Goal: Navigation & Orientation: Find specific page/section

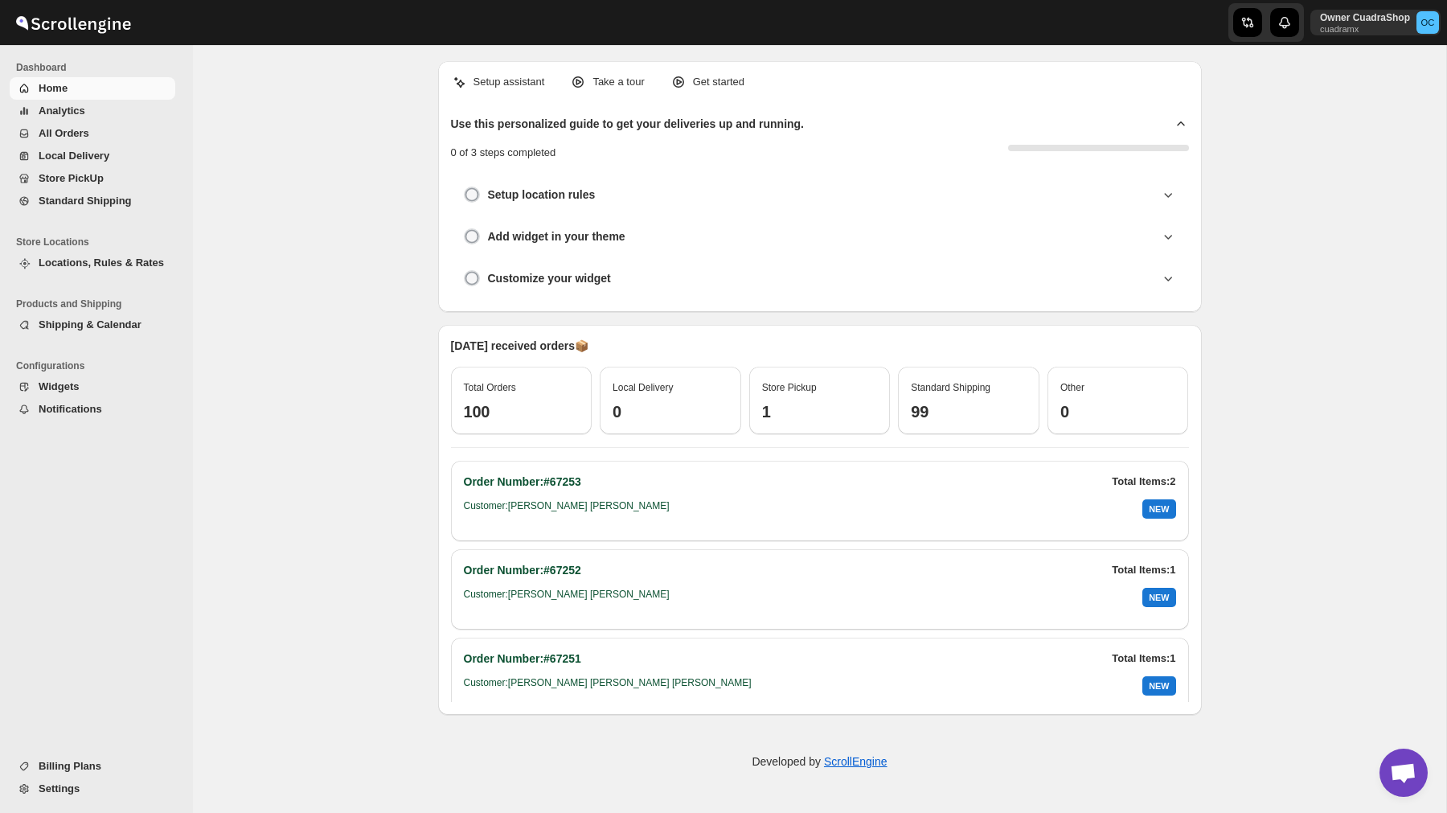
click at [111, 132] on span "All Orders" at bounding box center [105, 133] width 133 height 16
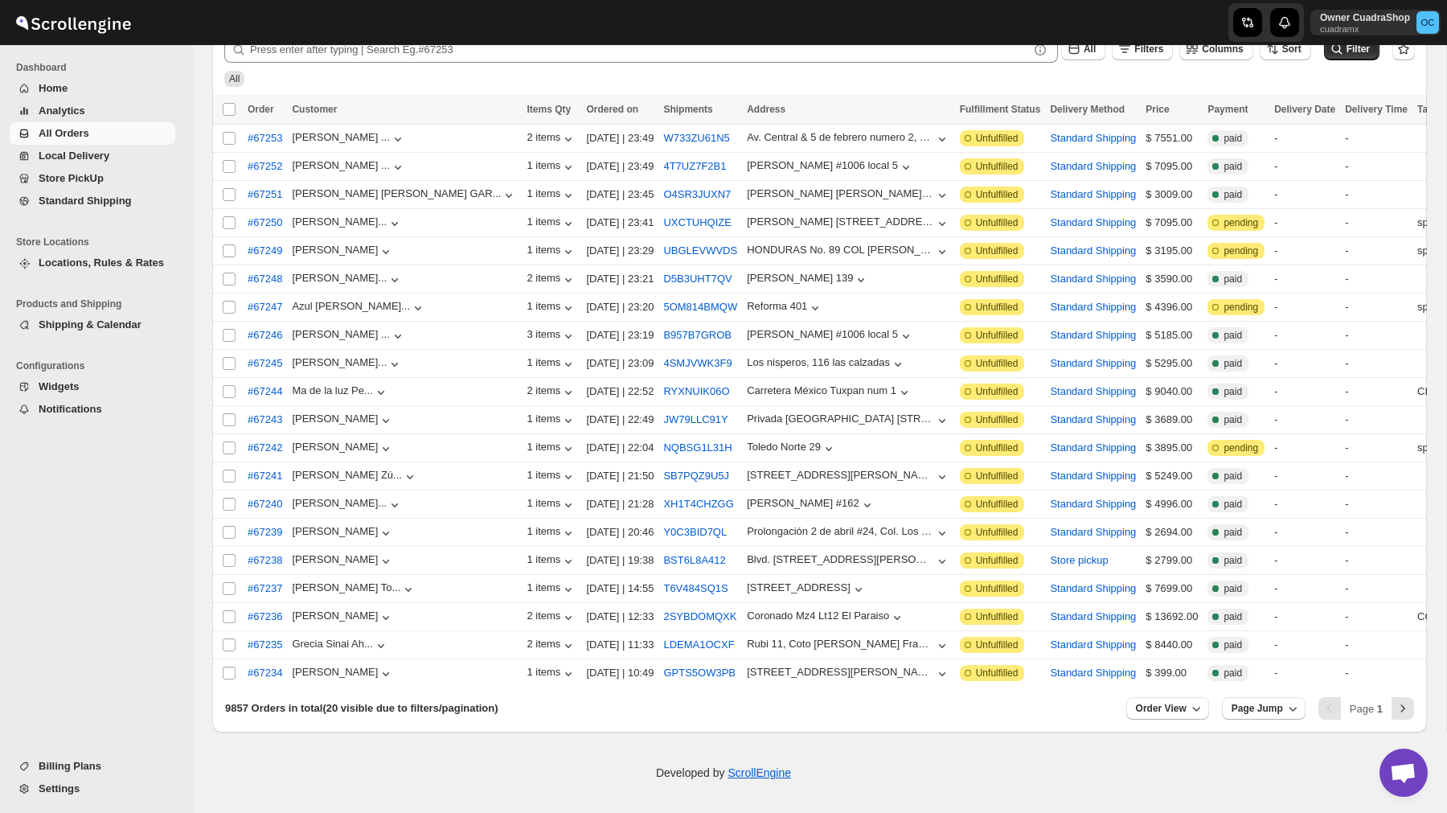
scroll to position [134, 0]
click at [1404, 714] on icon "Next" at bounding box center [1403, 708] width 16 height 16
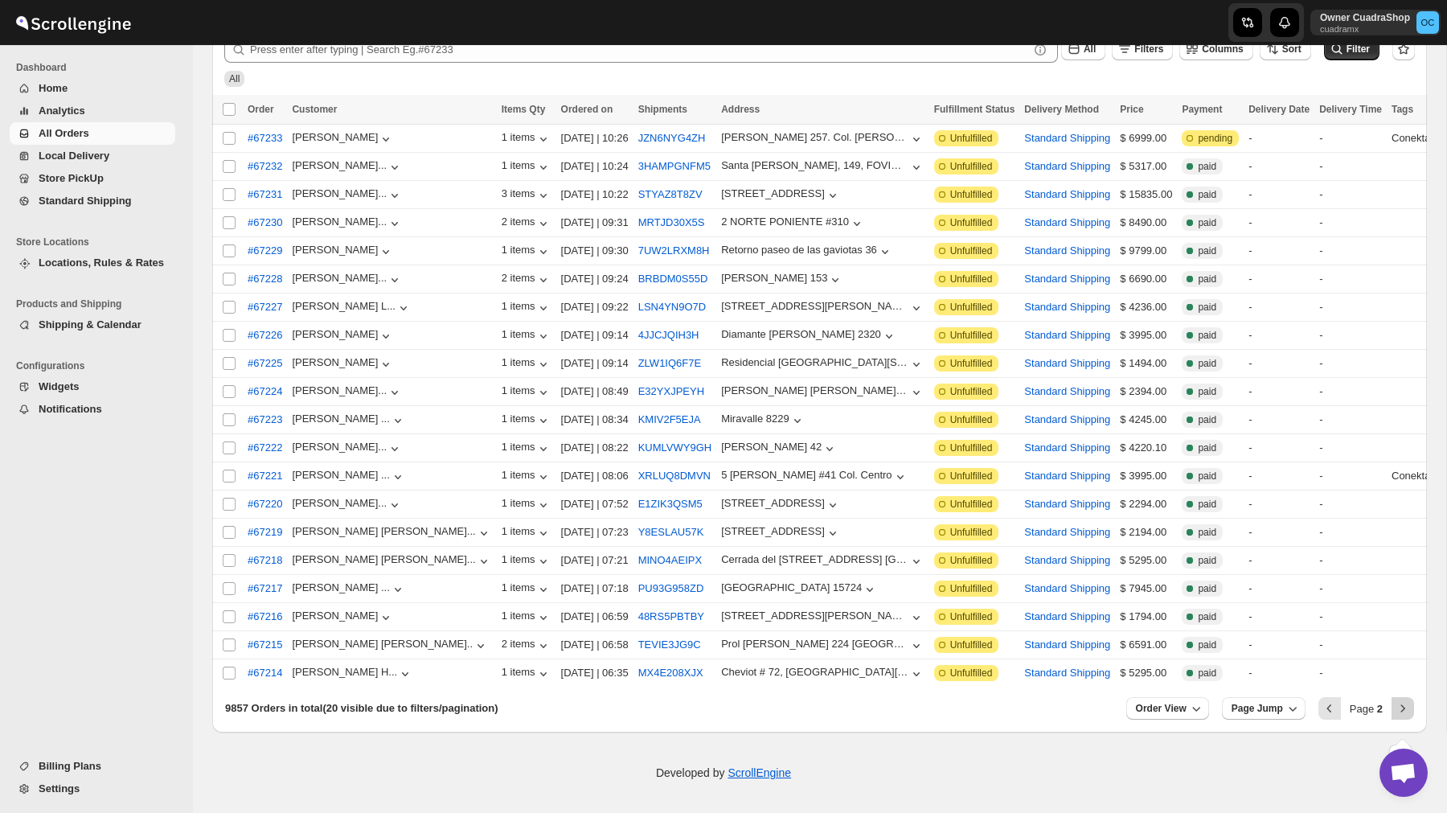
click at [1404, 714] on icon "Next" at bounding box center [1403, 708] width 16 height 16
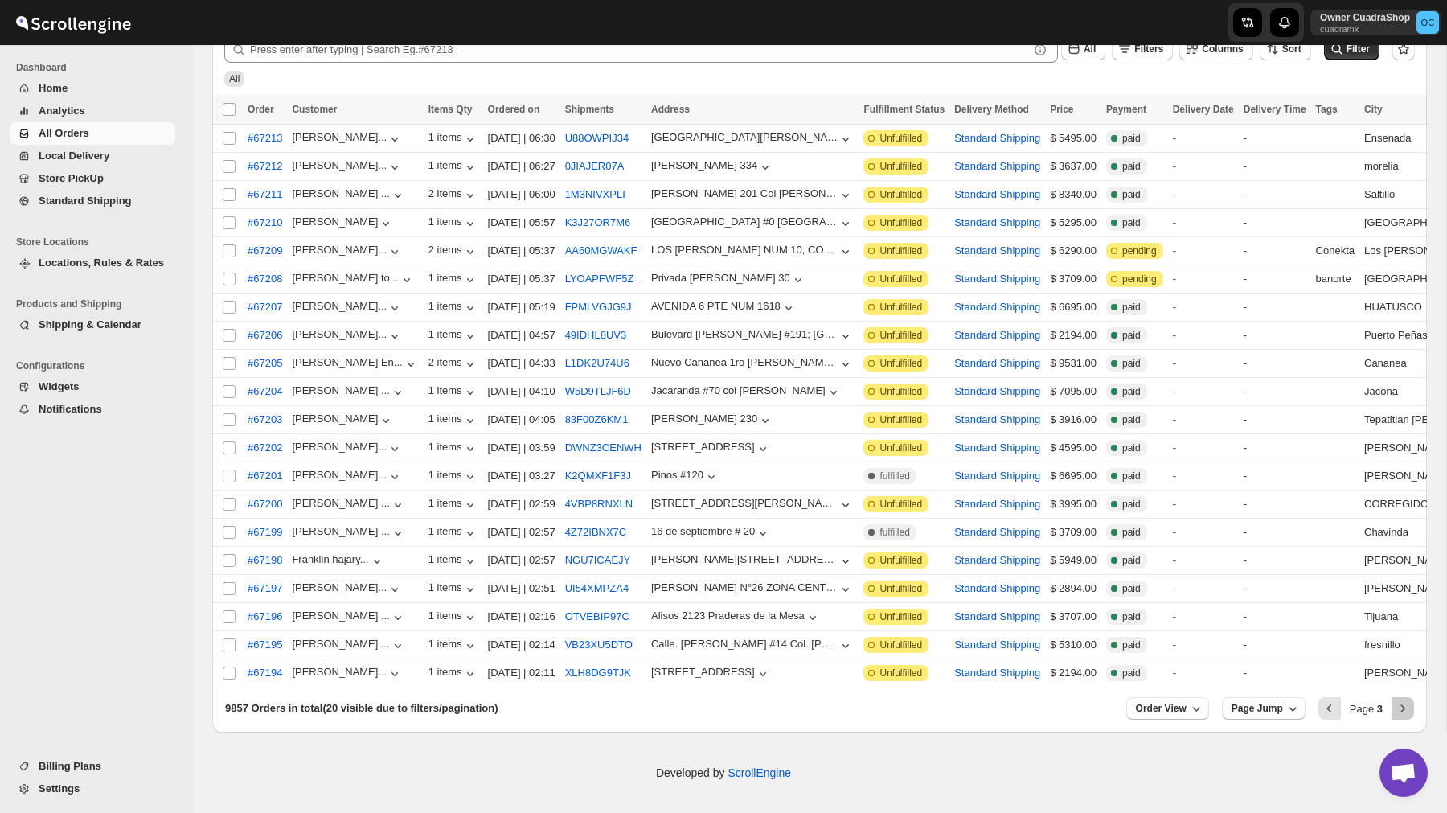
click at [1404, 714] on icon "Next" at bounding box center [1403, 708] width 16 height 16
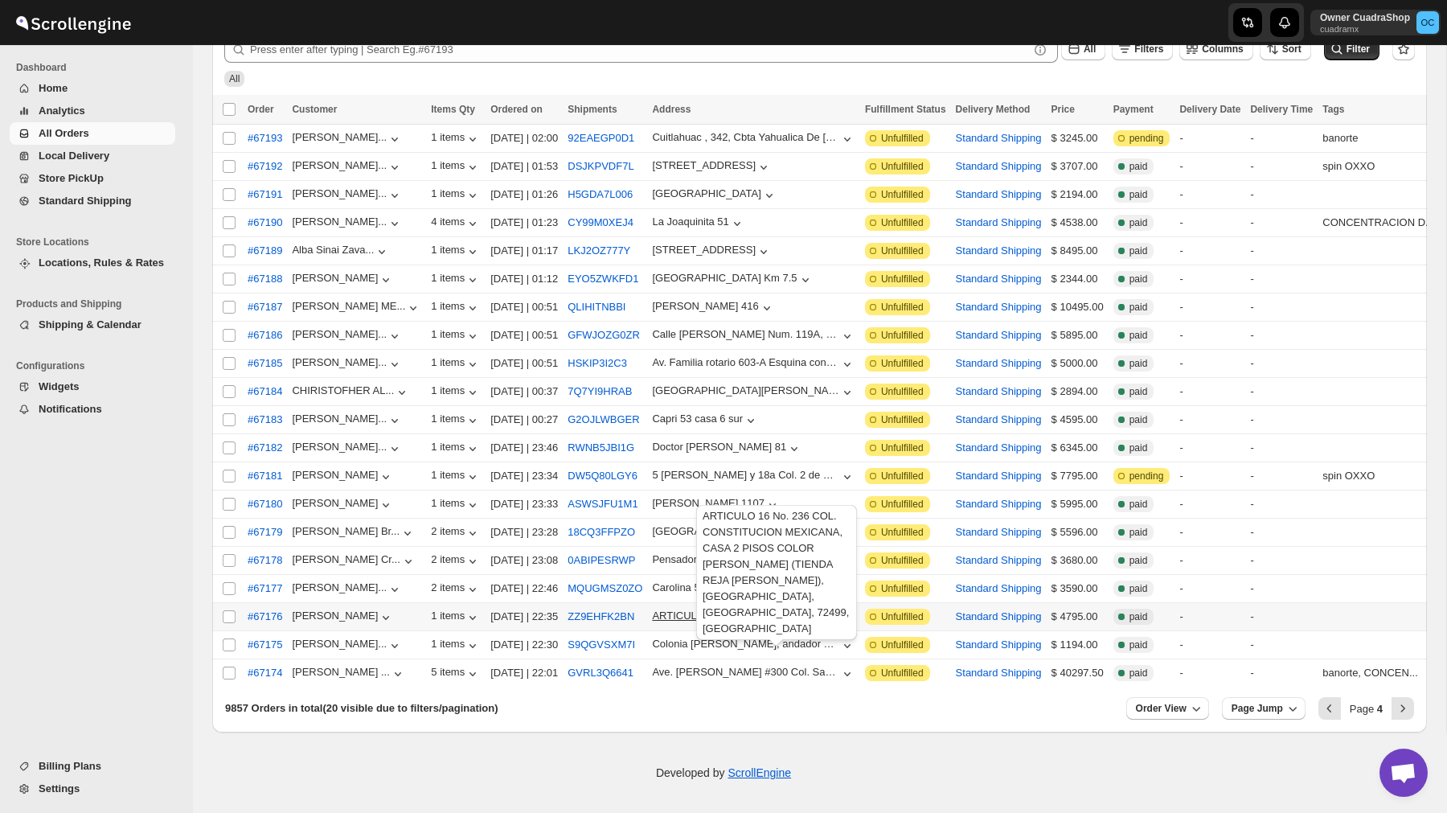
click at [839, 616] on span "ARTICULO 16 No. 236 COL. CONSTITUCION MEXICANA" at bounding box center [745, 617] width 187 height 16
click at [1407, 710] on icon "Next" at bounding box center [1403, 708] width 16 height 16
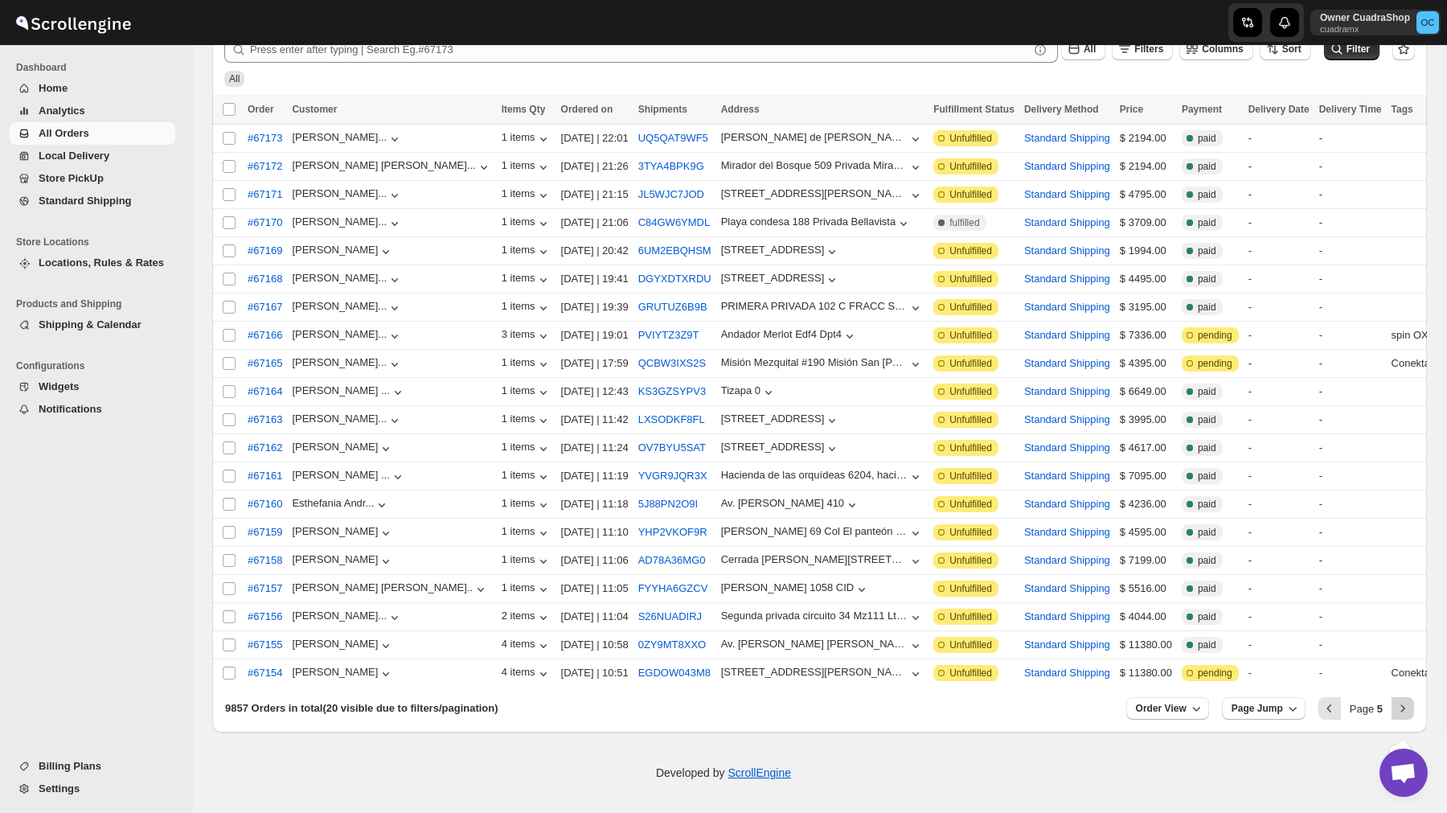
click at [1404, 707] on icon "Next" at bounding box center [1403, 708] width 16 height 16
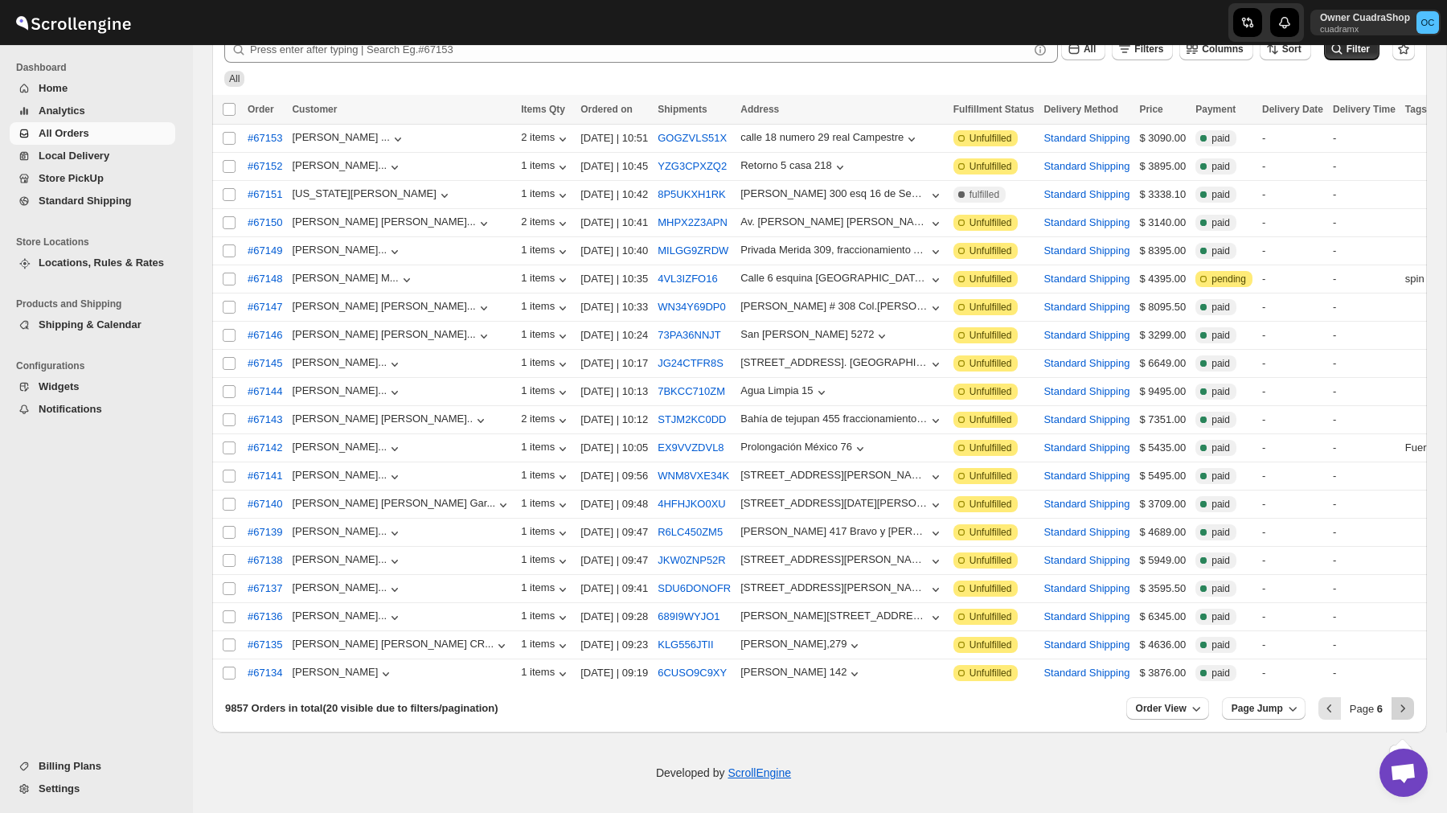
click at [1396, 710] on icon "Next" at bounding box center [1403, 708] width 16 height 16
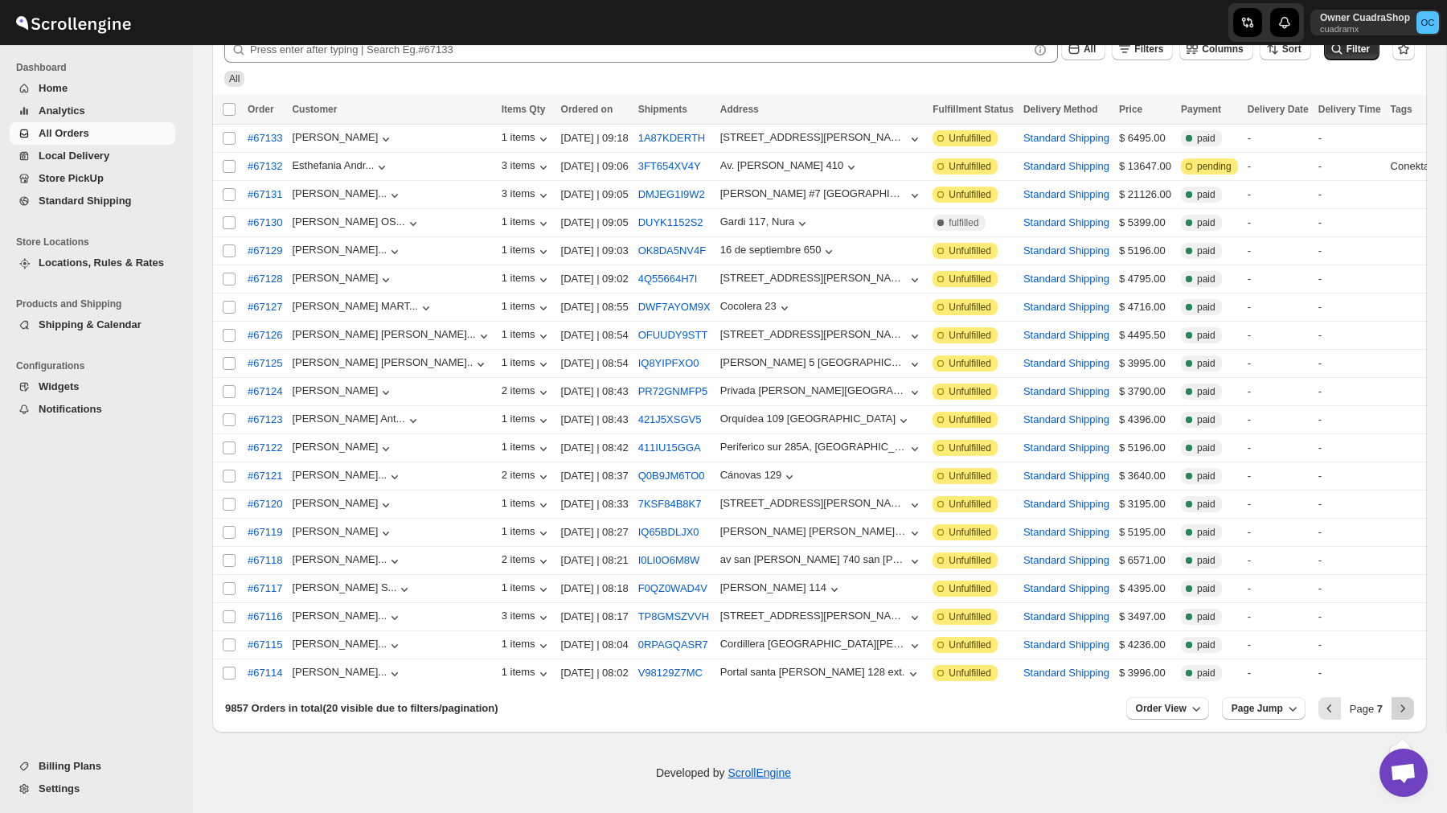
click at [1398, 710] on icon "Next" at bounding box center [1403, 708] width 16 height 16
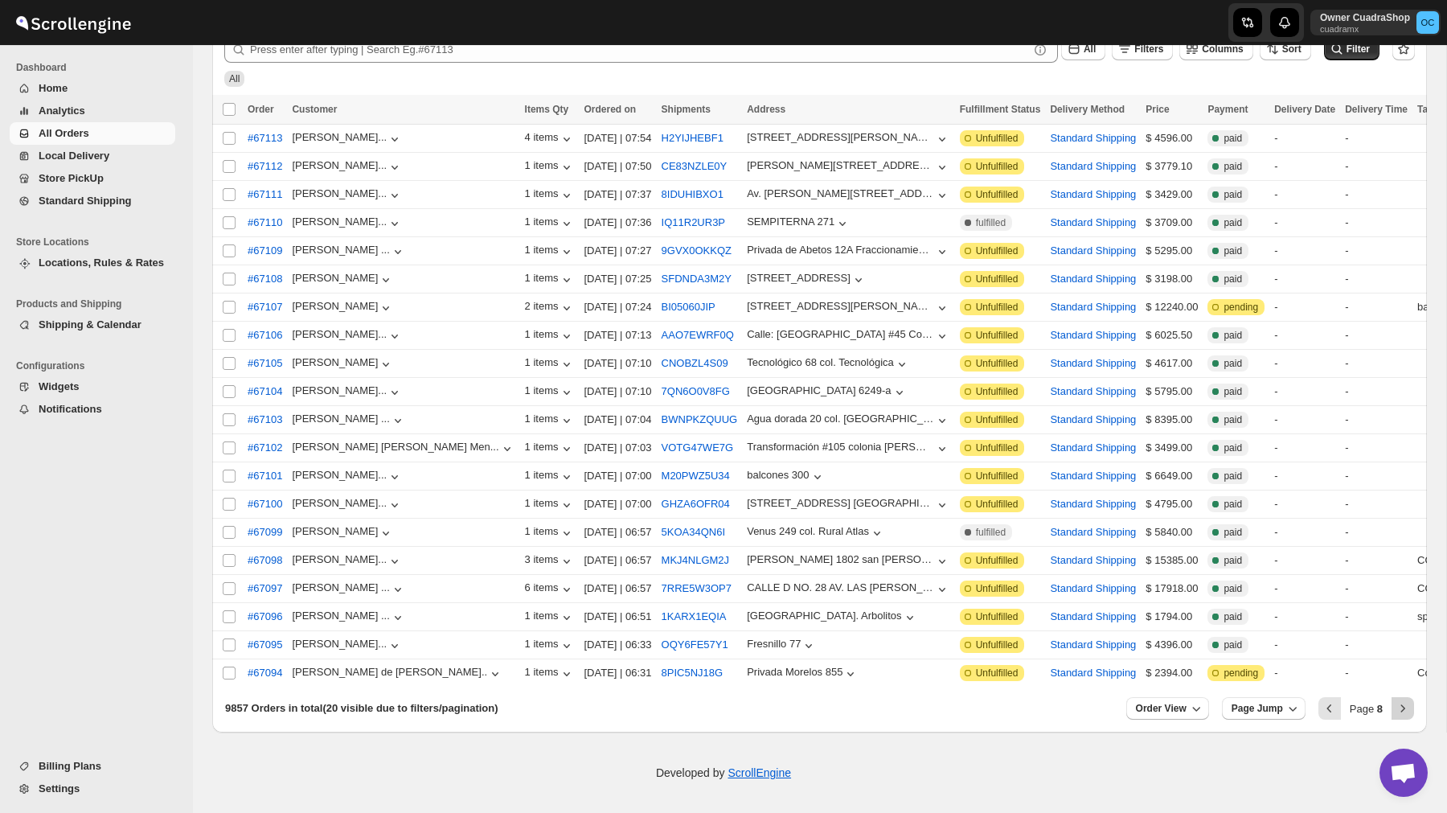
click at [1398, 710] on icon "Next" at bounding box center [1403, 708] width 16 height 16
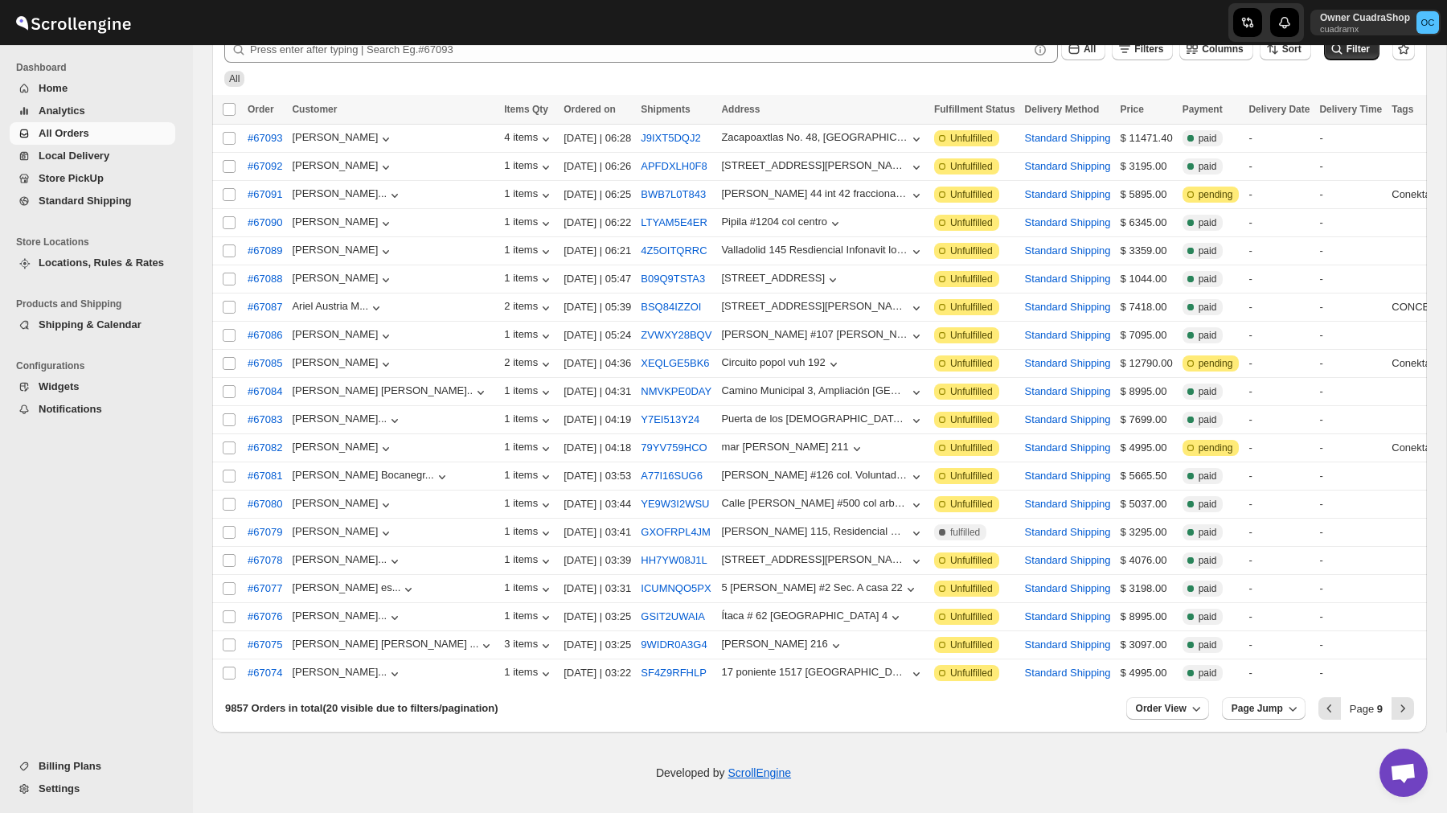
click at [80, 95] on span "Home" at bounding box center [105, 88] width 133 height 16
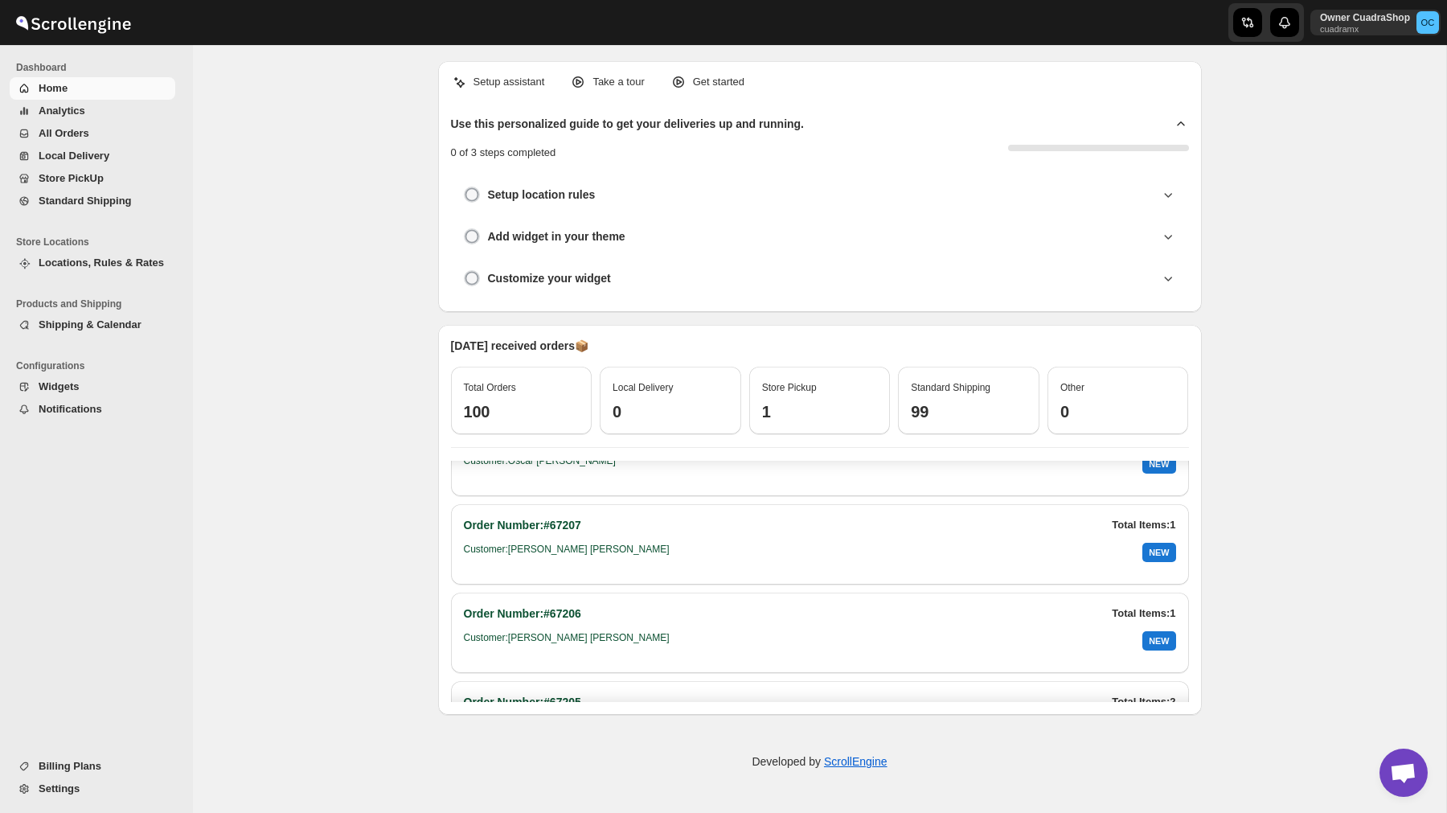
scroll to position [4625, 0]
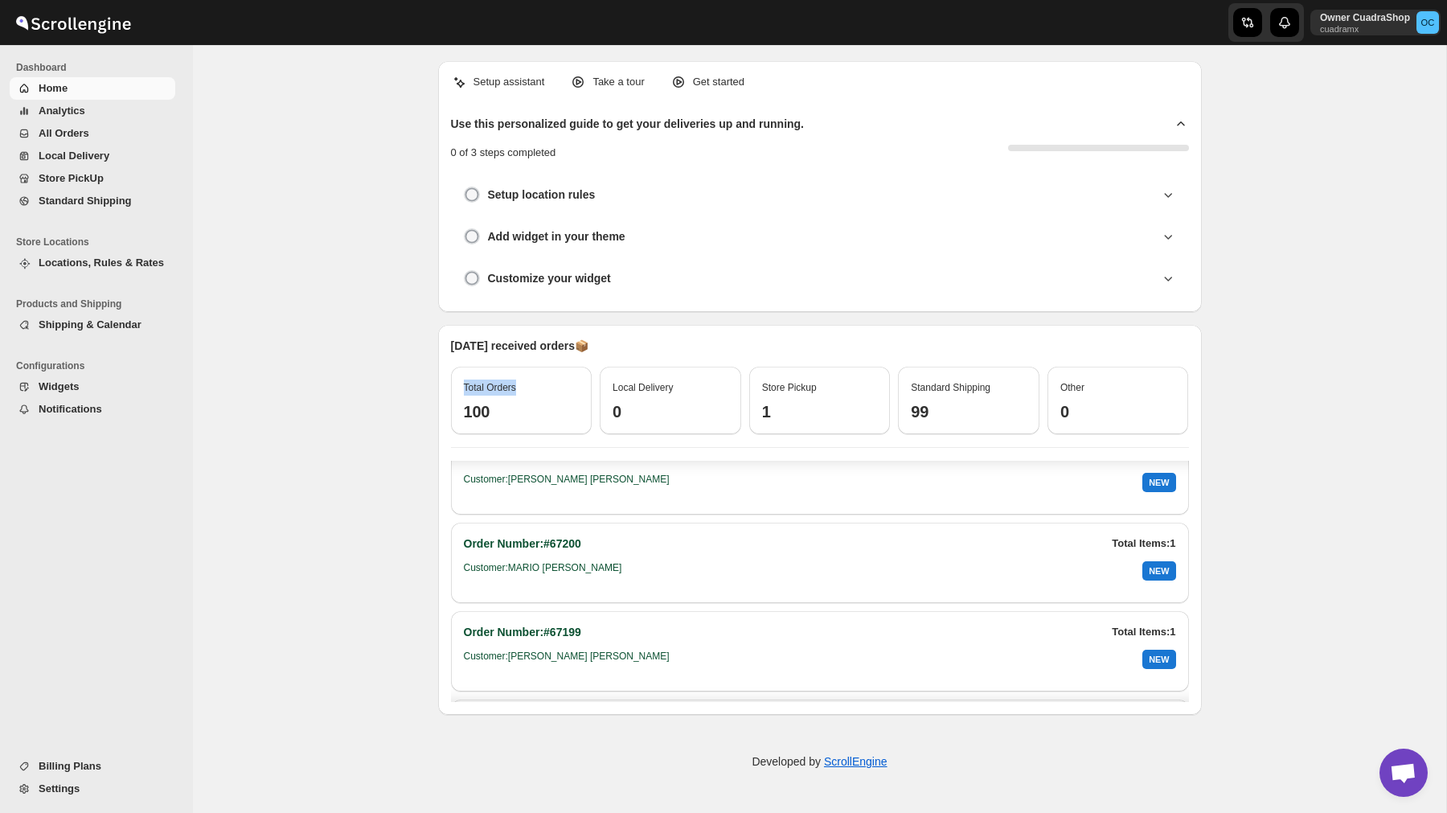
drag, startPoint x: 462, startPoint y: 384, endPoint x: 547, endPoint y: 388, distance: 84.5
click at [547, 387] on div "Total Orders 100" at bounding box center [521, 401] width 141 height 68
drag, startPoint x: 763, startPoint y: 385, endPoint x: 834, endPoint y: 409, distance: 74.7
click at [834, 409] on div "Store Pickup 1" at bounding box center [820, 397] width 116 height 48
drag, startPoint x: 909, startPoint y: 382, endPoint x: 938, endPoint y: 413, distance: 42.7
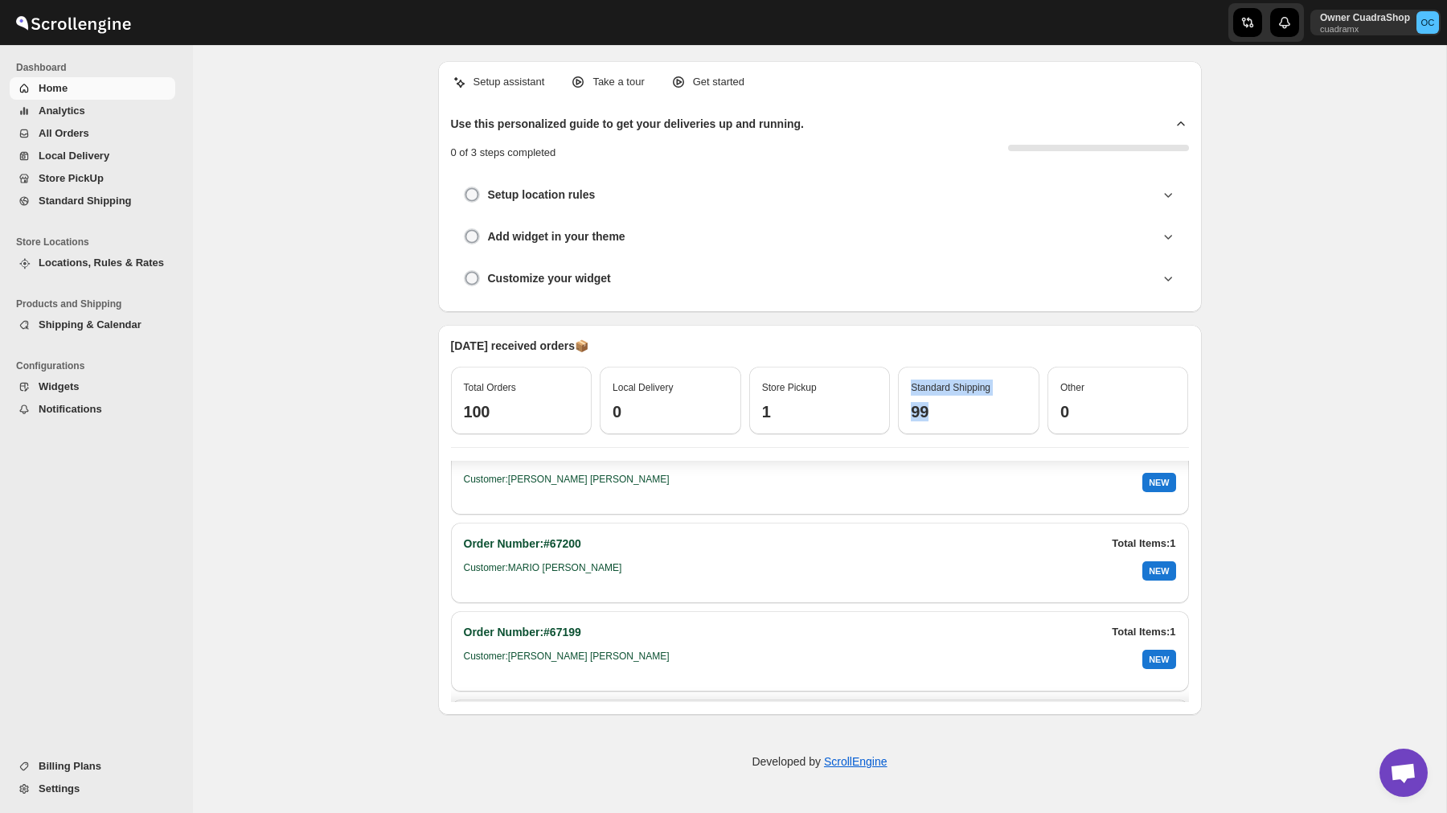
click at [938, 413] on div "Standard Shipping 99" at bounding box center [968, 401] width 141 height 68
click at [61, 770] on span "Billing Plans" at bounding box center [70, 766] width 63 height 12
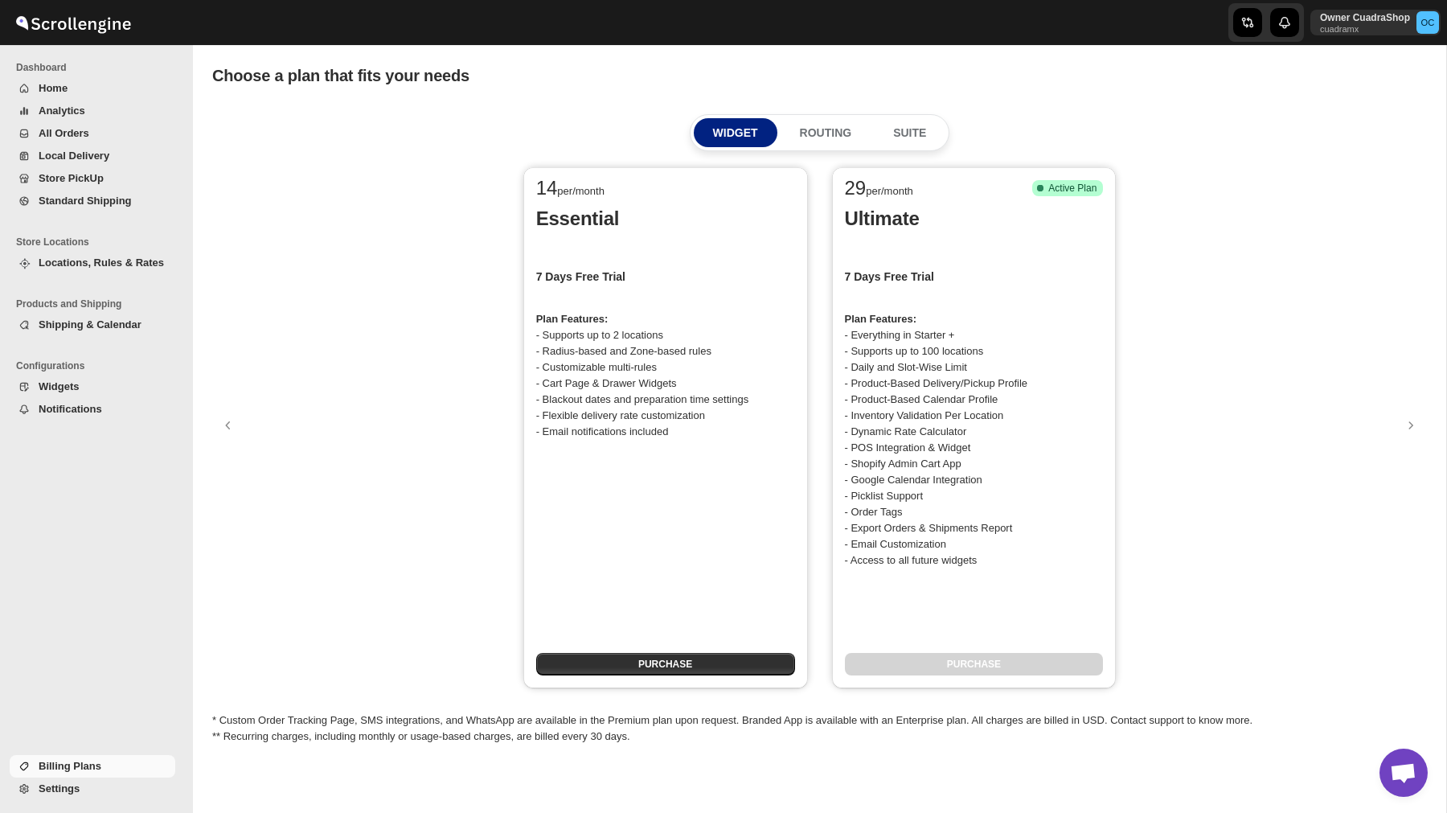
click at [81, 166] on link "Local Delivery" at bounding box center [93, 156] width 166 height 23
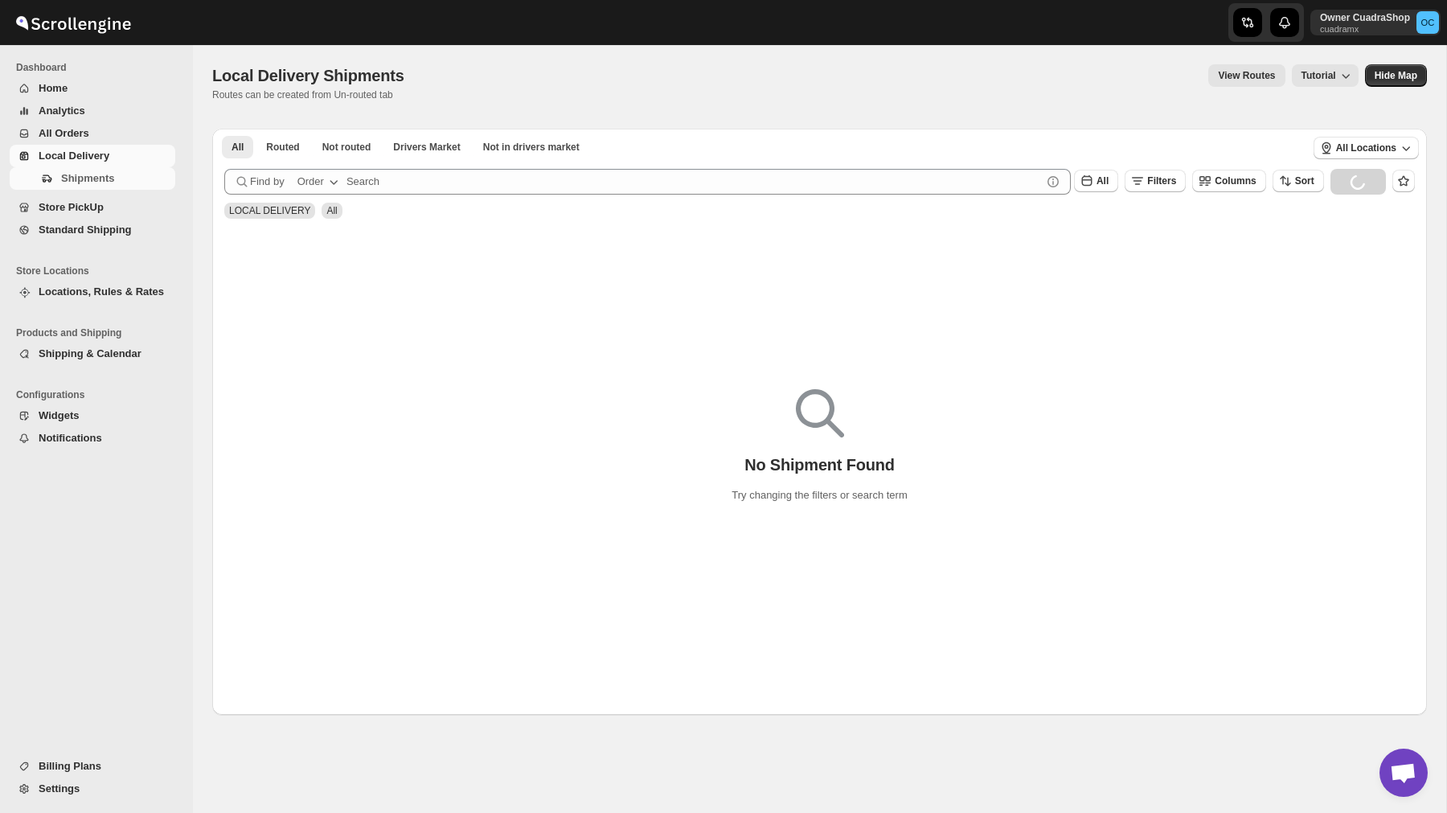
click at [88, 195] on div "Shipments" at bounding box center [92, 181] width 185 height 29
click at [88, 211] on span "Store PickUp" at bounding box center [71, 207] width 65 height 12
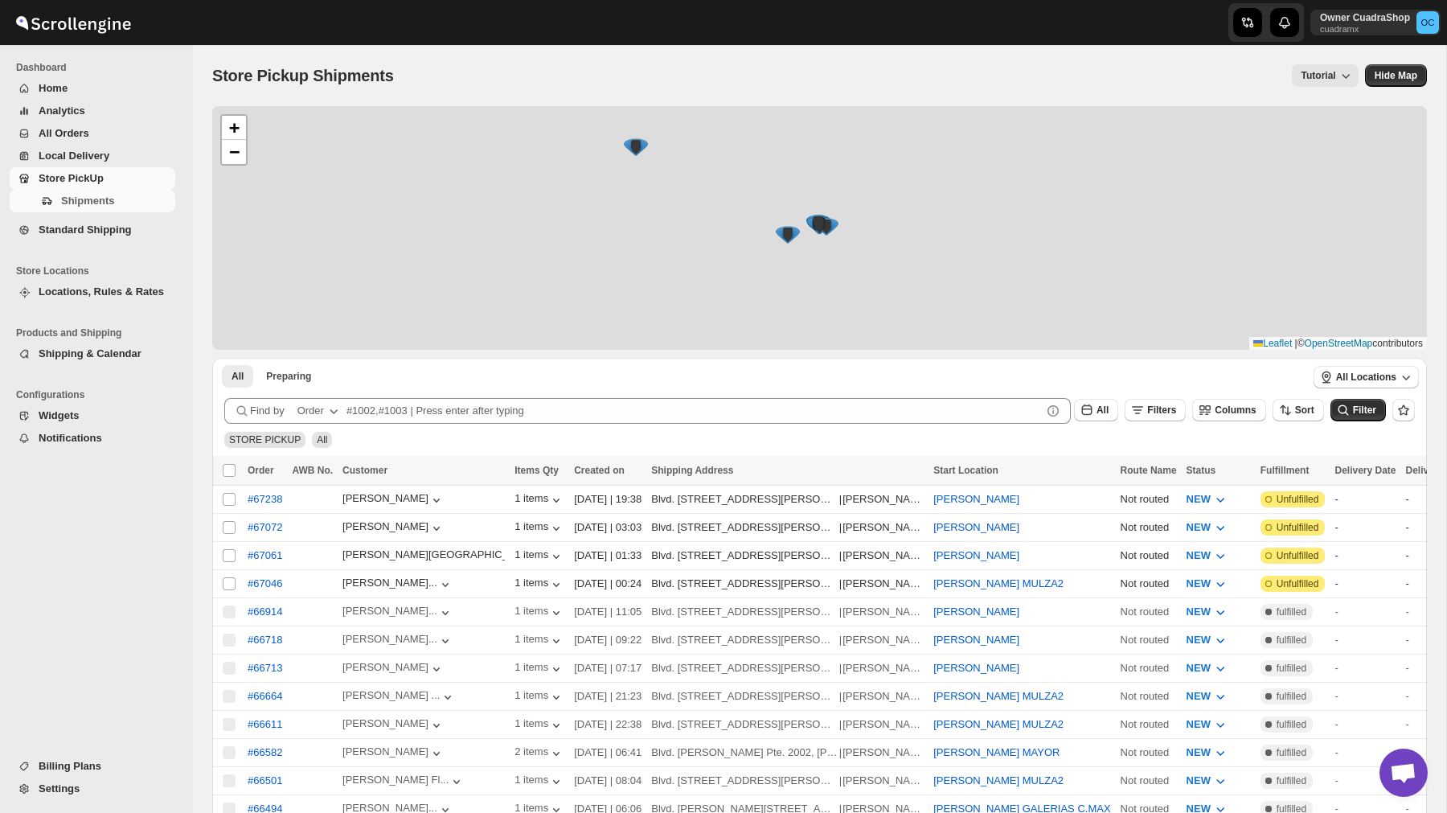
click at [72, 170] on span "Store PickUp" at bounding box center [105, 178] width 133 height 16
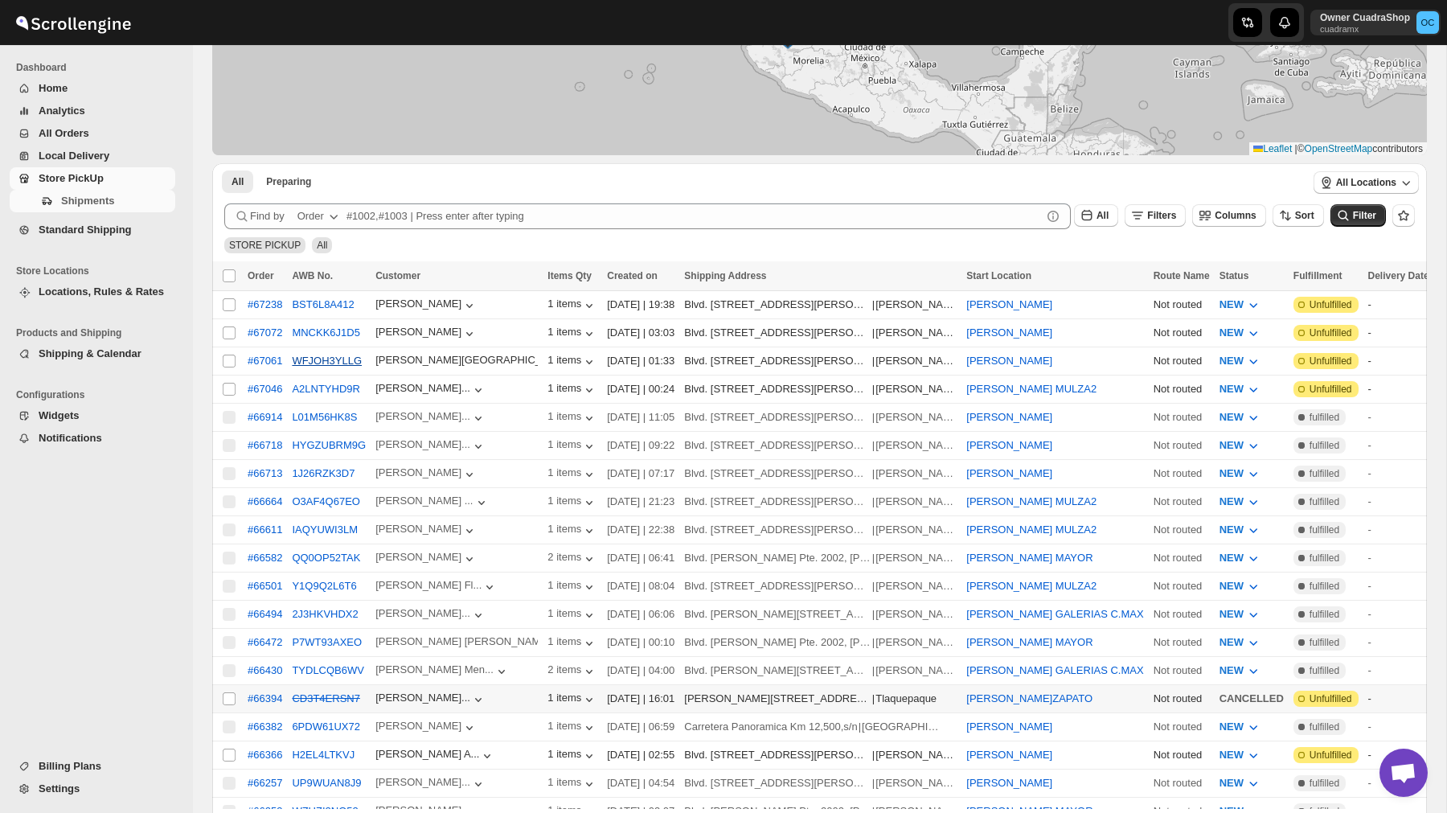
scroll to position [188, 0]
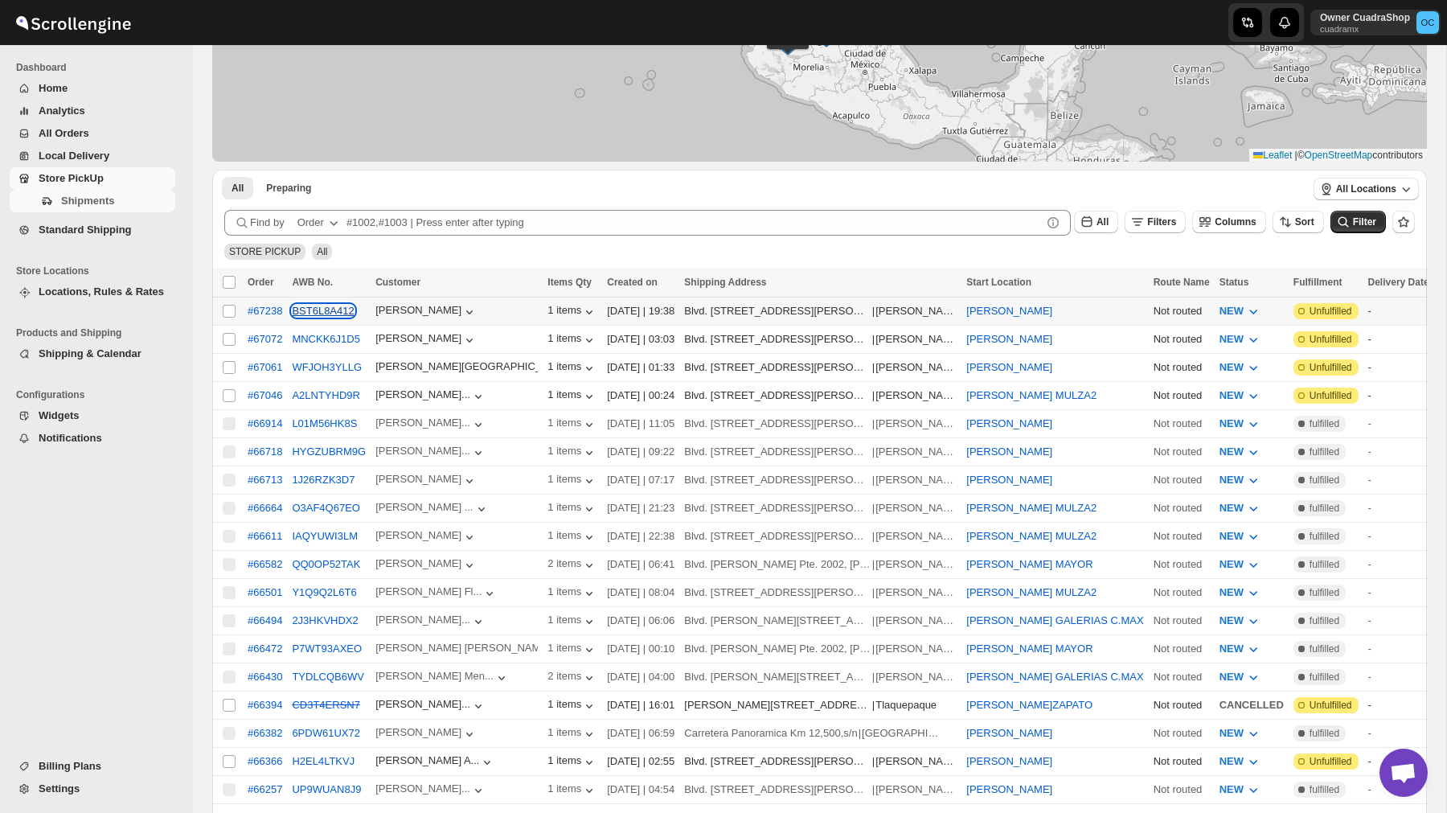
click at [336, 305] on button "BST6L8A412" at bounding box center [323, 311] width 62 height 12
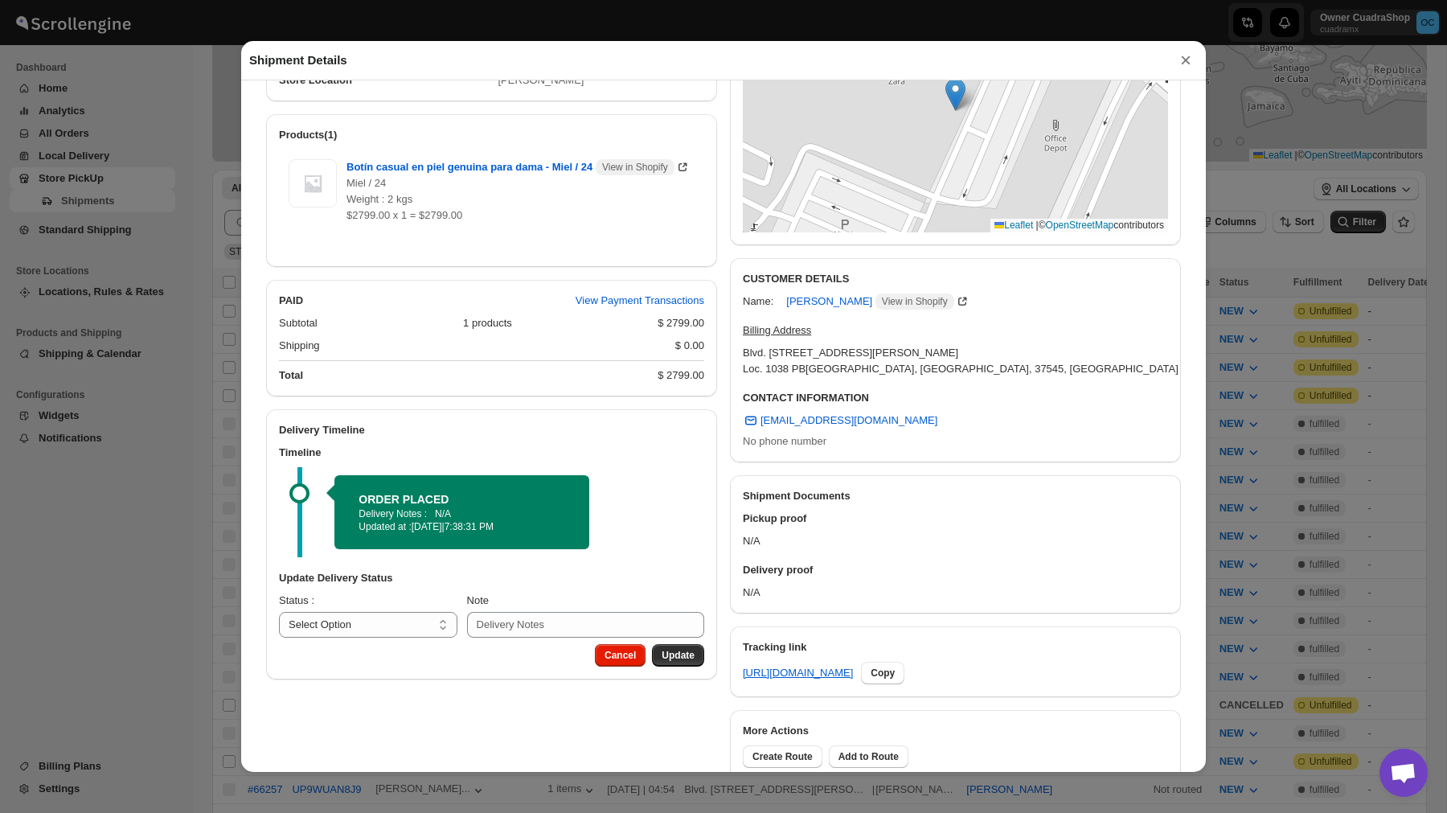
scroll to position [0, 0]
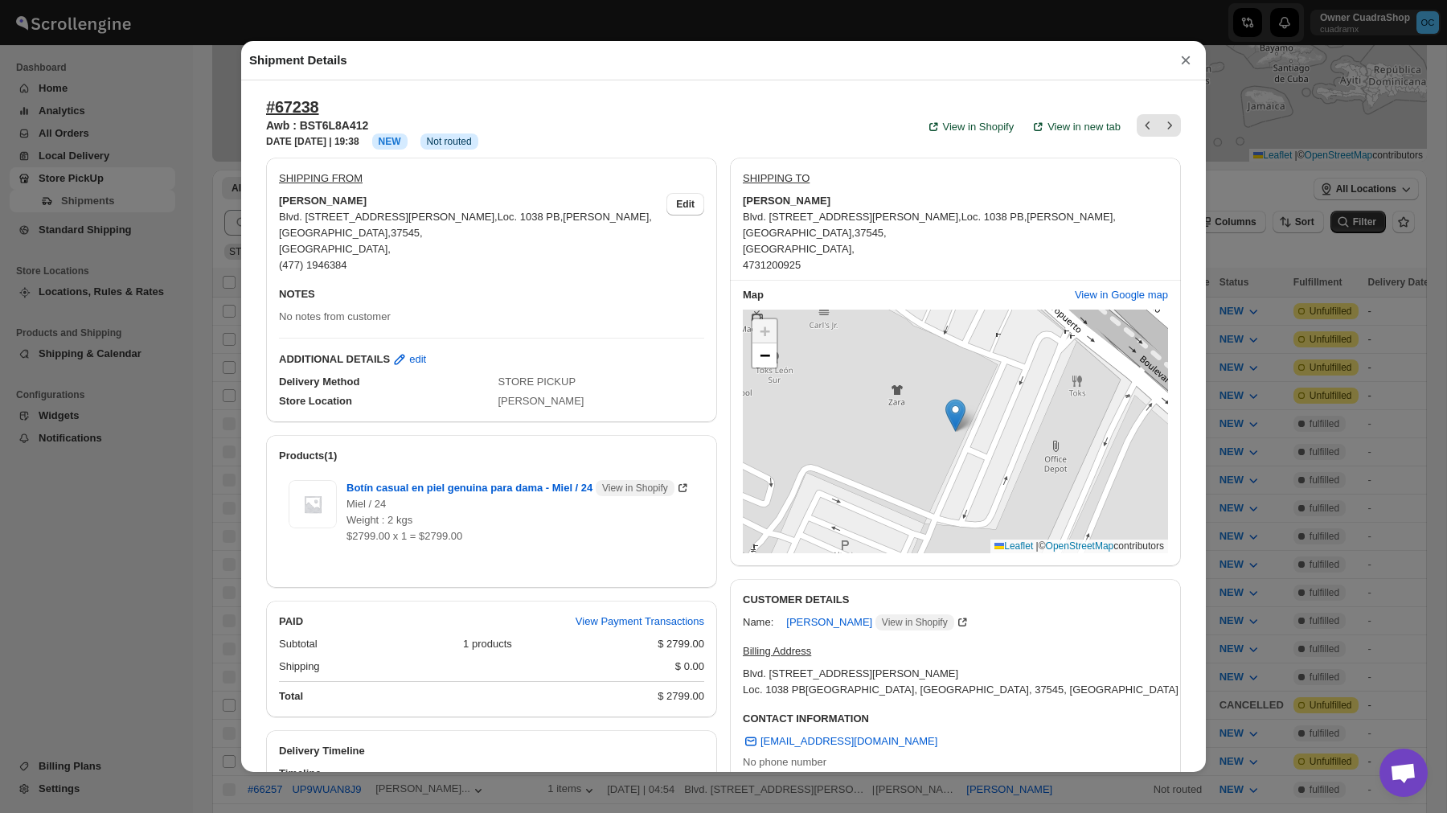
click at [1188, 55] on button "×" at bounding box center [1186, 60] width 24 height 23
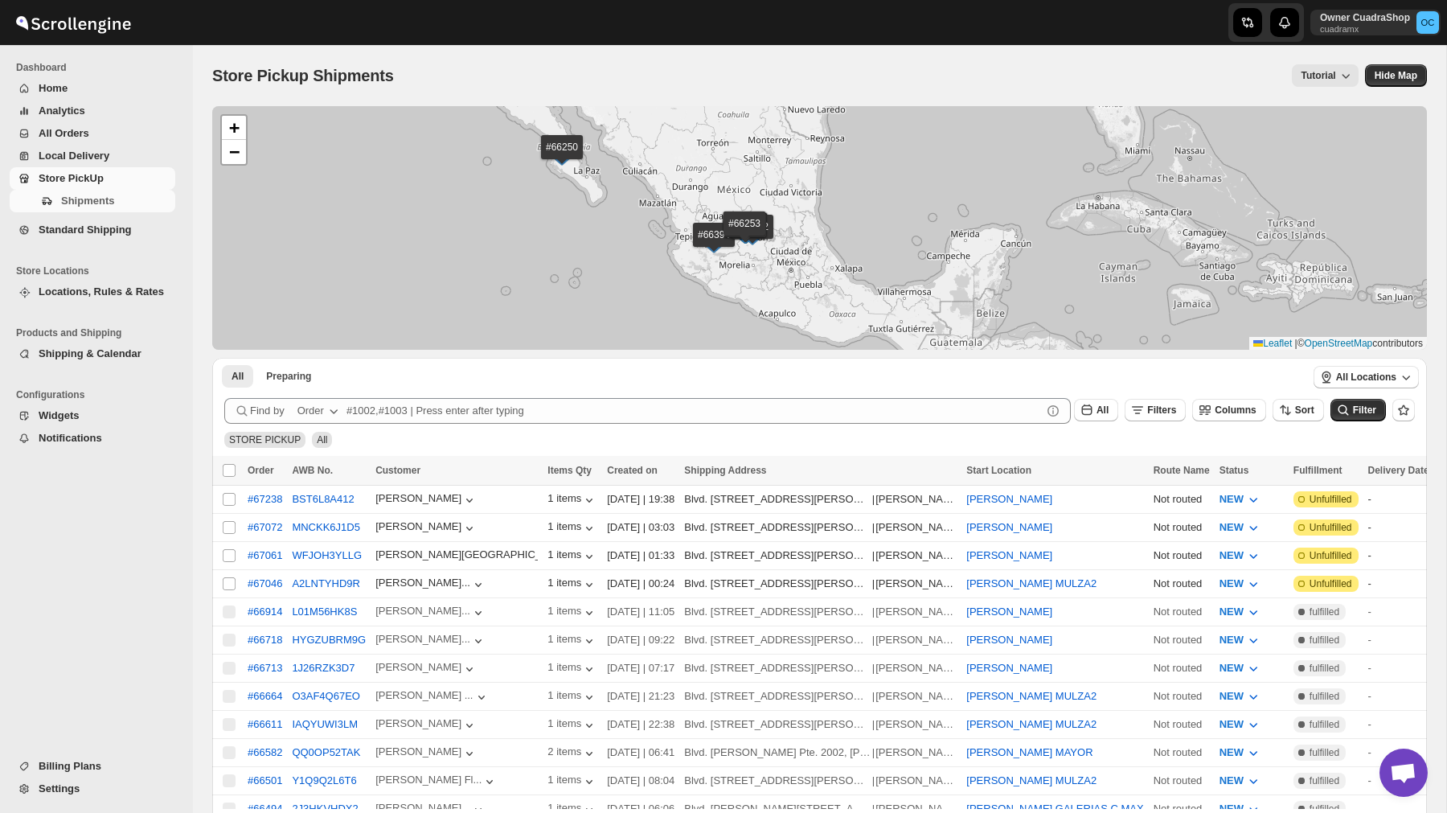
drag, startPoint x: 691, startPoint y: 196, endPoint x: 620, endPoint y: 203, distance: 71.8
click at [620, 203] on div "#67238 #67072 #67061 #67046 #66914 #66718 #66713 #66664 #66611 #66582 #66501 #6…" at bounding box center [819, 228] width 1215 height 244
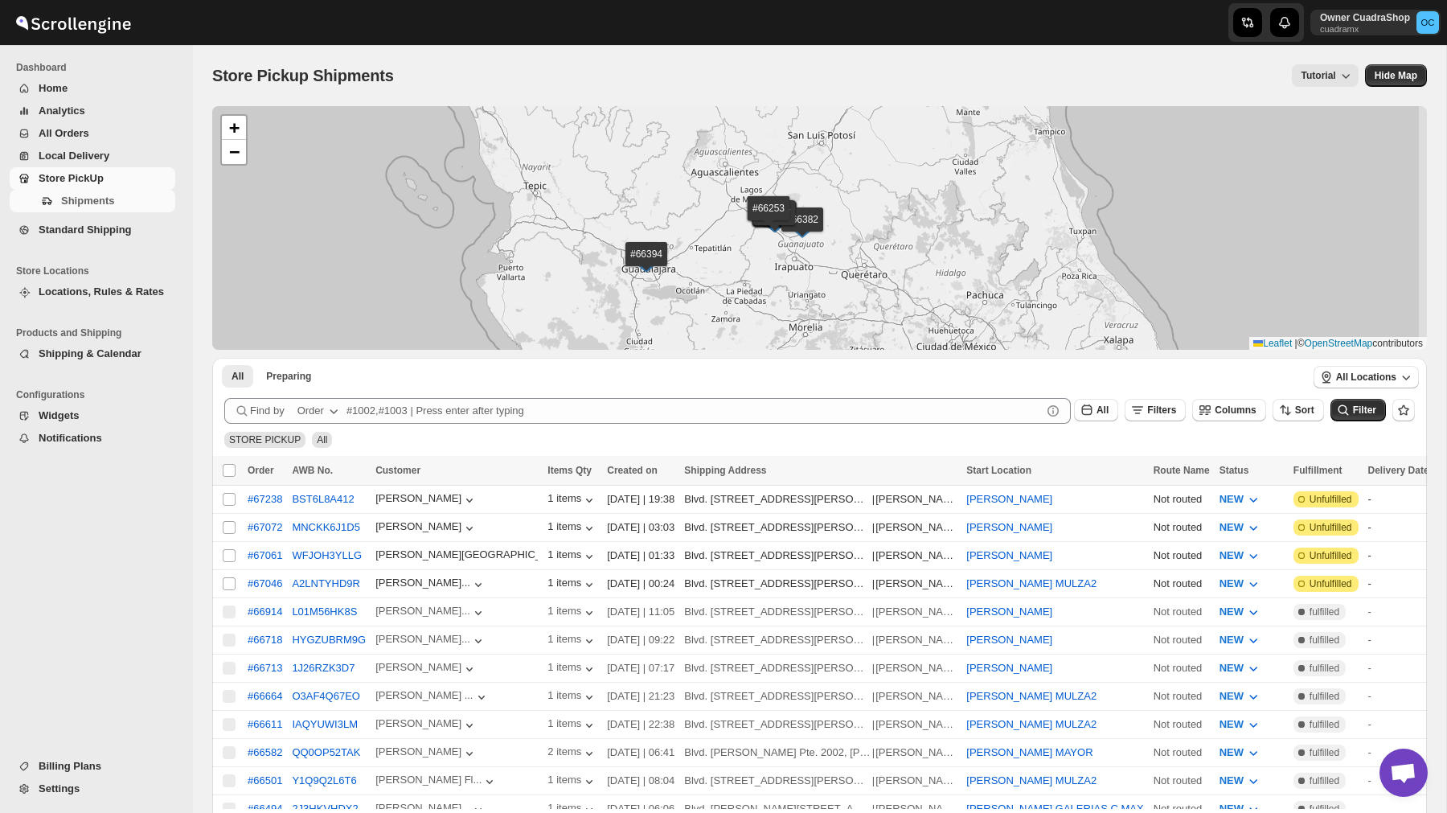
drag, startPoint x: 848, startPoint y: 285, endPoint x: 781, endPoint y: 260, distance: 72.0
click at [781, 260] on div "#67238 #67072 #67061 #67046 #66914 #66718 #66713 #66664 #66611 #66582 #66501 #6…" at bounding box center [819, 228] width 1215 height 244
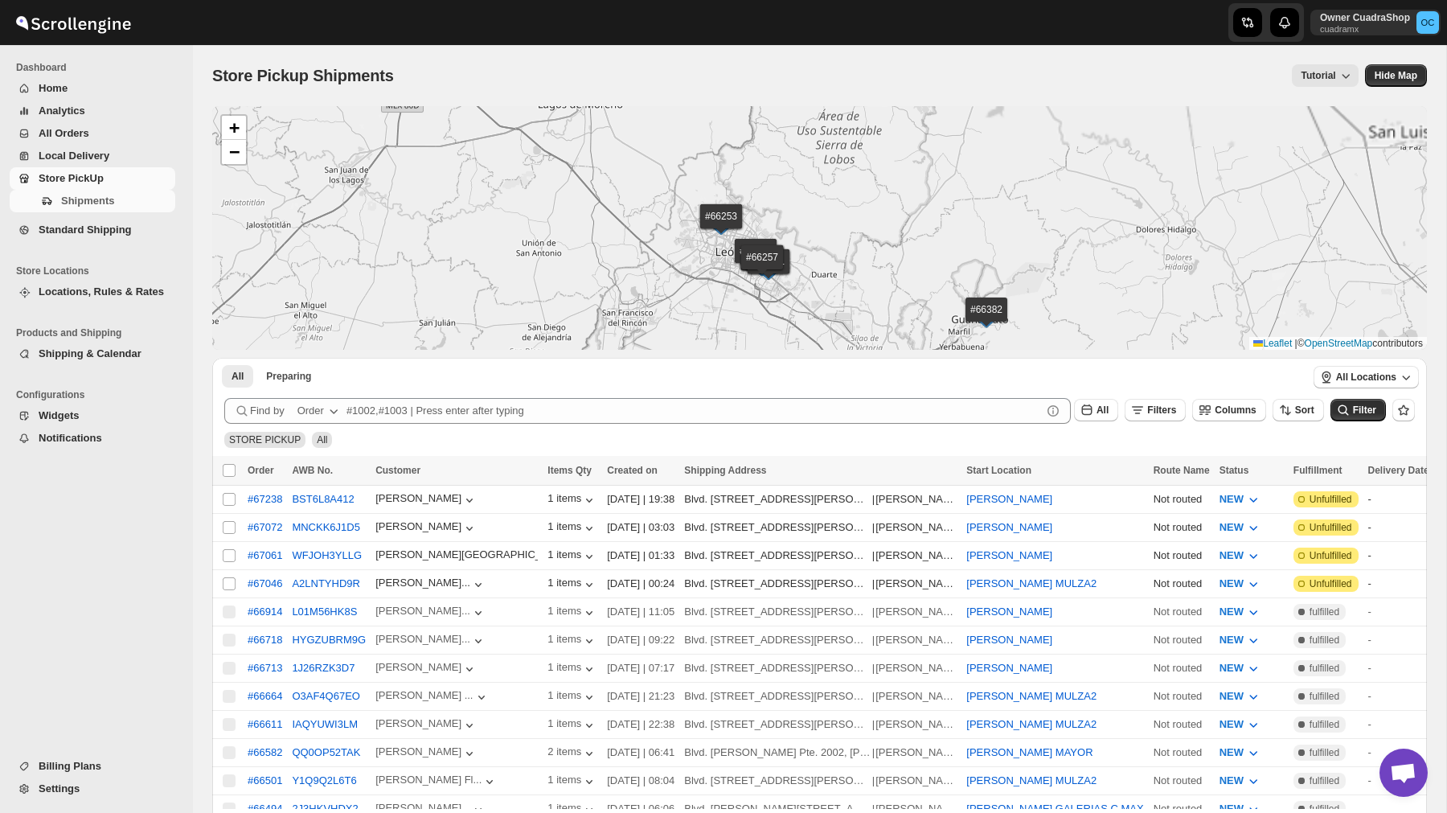
click at [96, 154] on span "Local Delivery" at bounding box center [74, 156] width 71 height 12
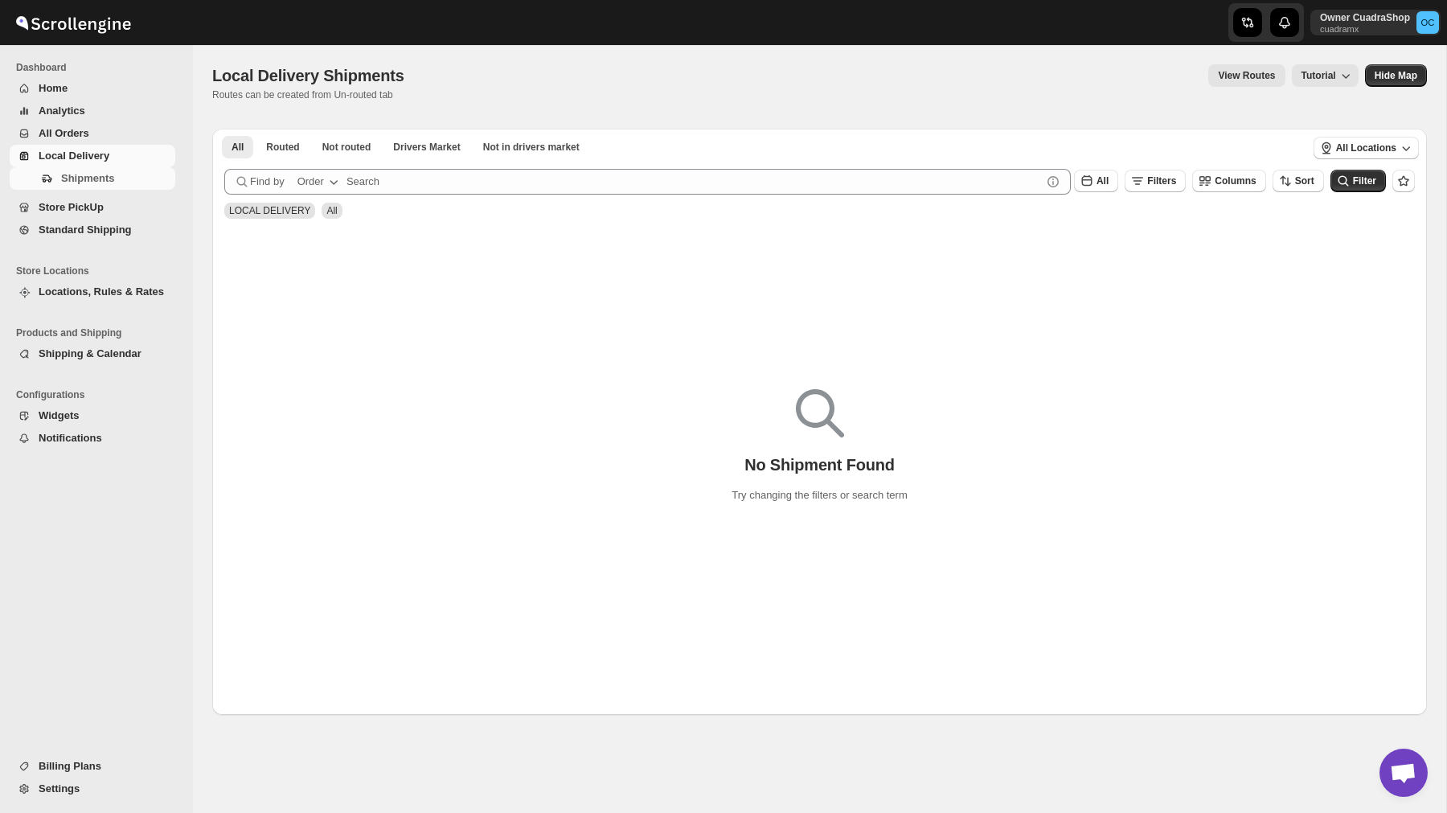
click at [97, 233] on span "Standard Shipping" at bounding box center [85, 229] width 93 height 12
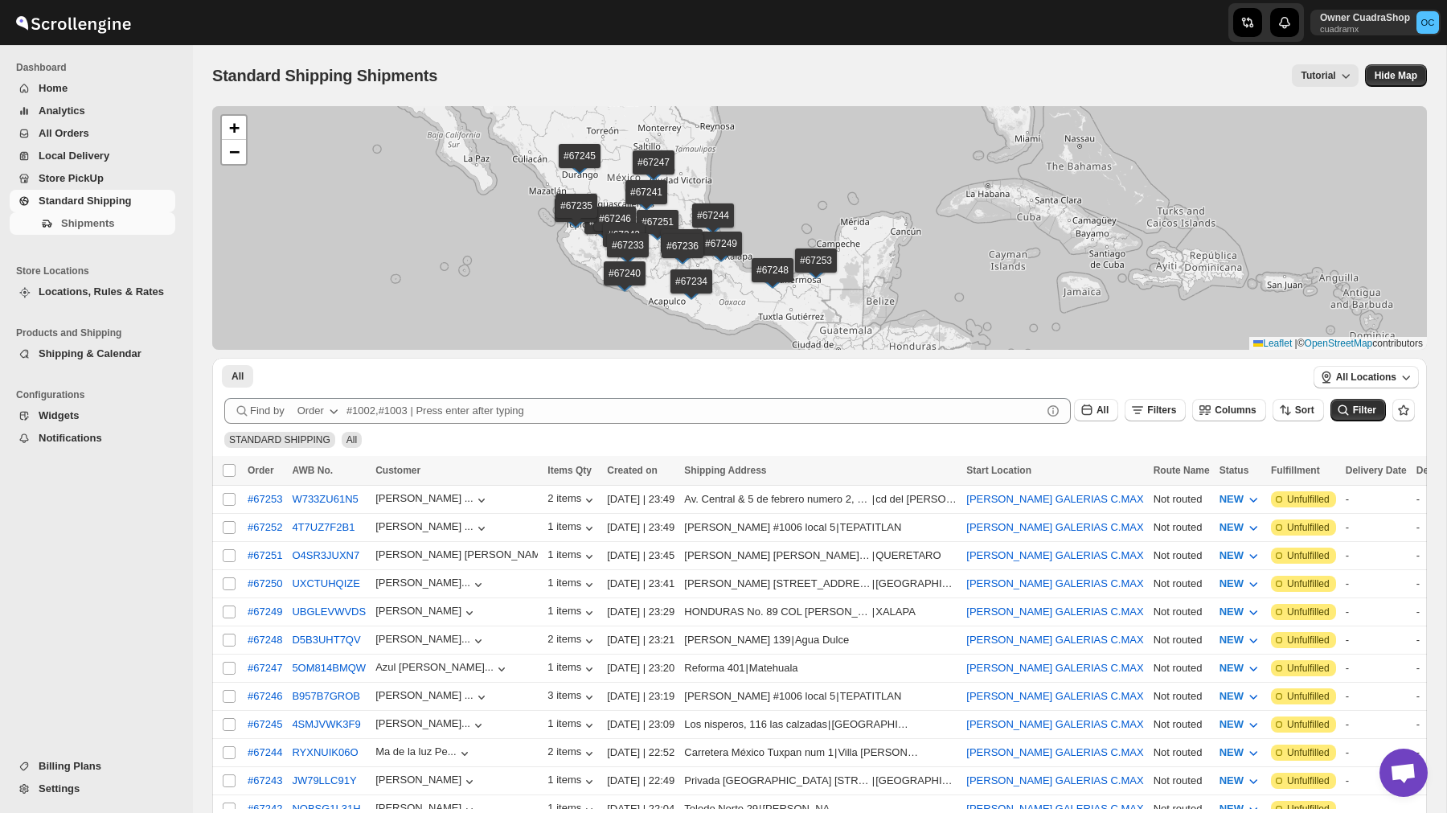
drag, startPoint x: 663, startPoint y: 171, endPoint x: 660, endPoint y: 215, distance: 44.3
click at [660, 215] on div "#67253 #67252 #67251 #67250 #67249 #67248 #67247 #67246 #67245 #67244 #67243 #6…" at bounding box center [819, 228] width 1215 height 244
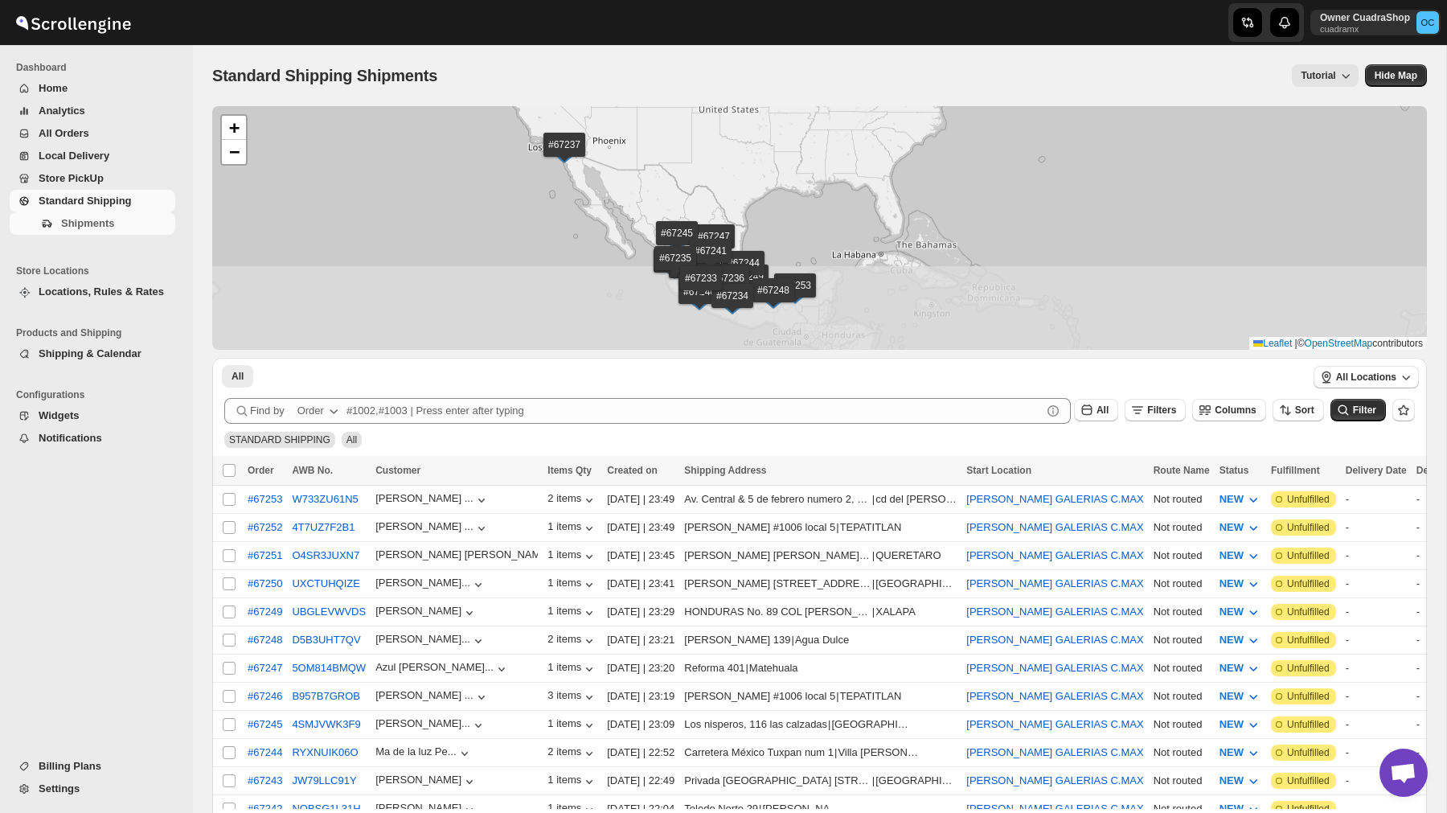
drag, startPoint x: 748, startPoint y: 242, endPoint x: 733, endPoint y: 107, distance: 135.8
click at [732, 108] on div "#67253 #67252 #67251 #67250 #67249 #67248 #67247 #67246 #67245 #67244 #67243 #6…" at bounding box center [819, 228] width 1215 height 244
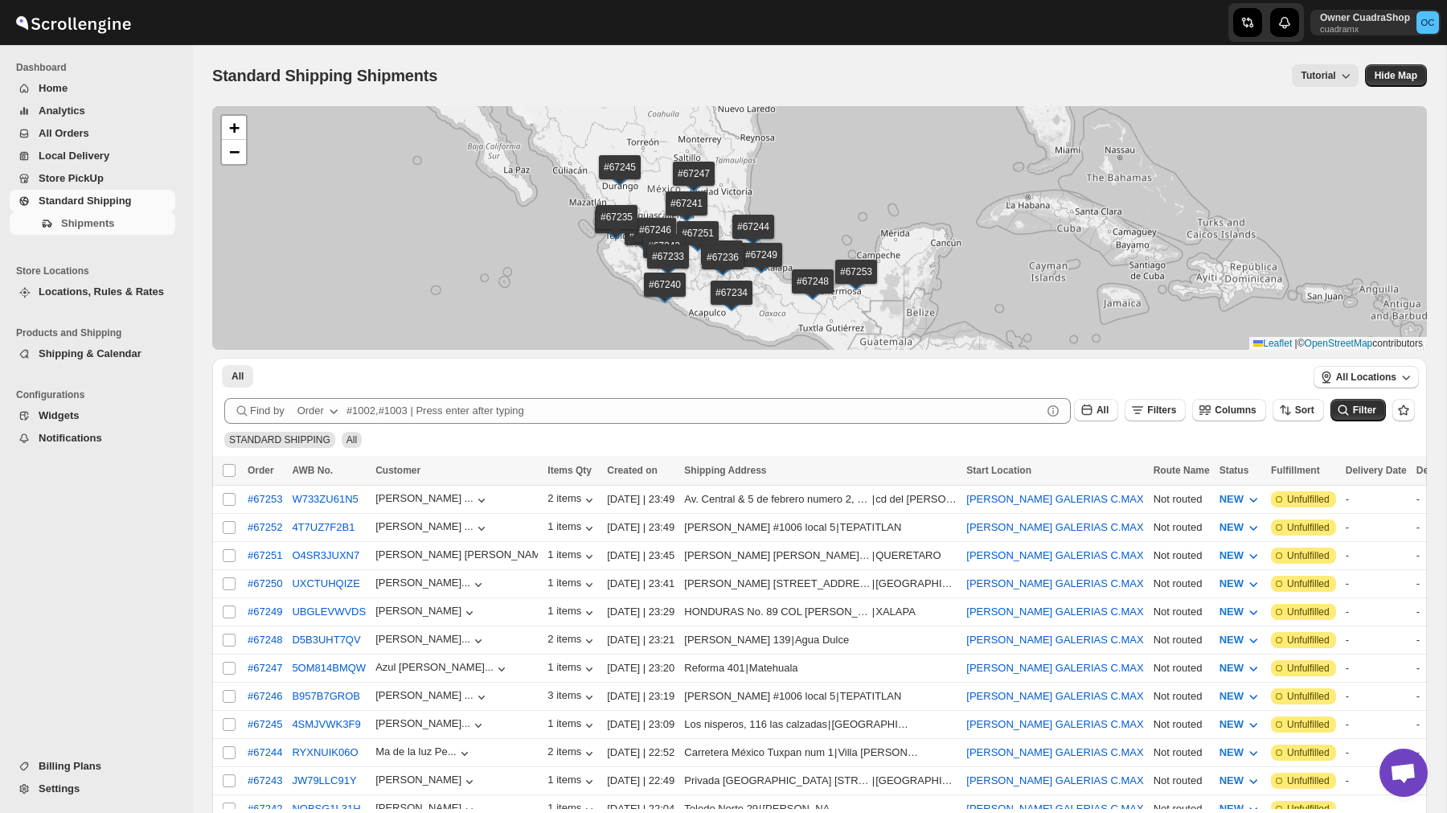
drag, startPoint x: 780, startPoint y: 271, endPoint x: 773, endPoint y: 196, distance: 75.0
click at [773, 196] on div "#67253 #67252 #67251 #67250 #67249 #67248 #67247 #67246 #67245 #67244 #67243 #6…" at bounding box center [819, 228] width 1215 height 244
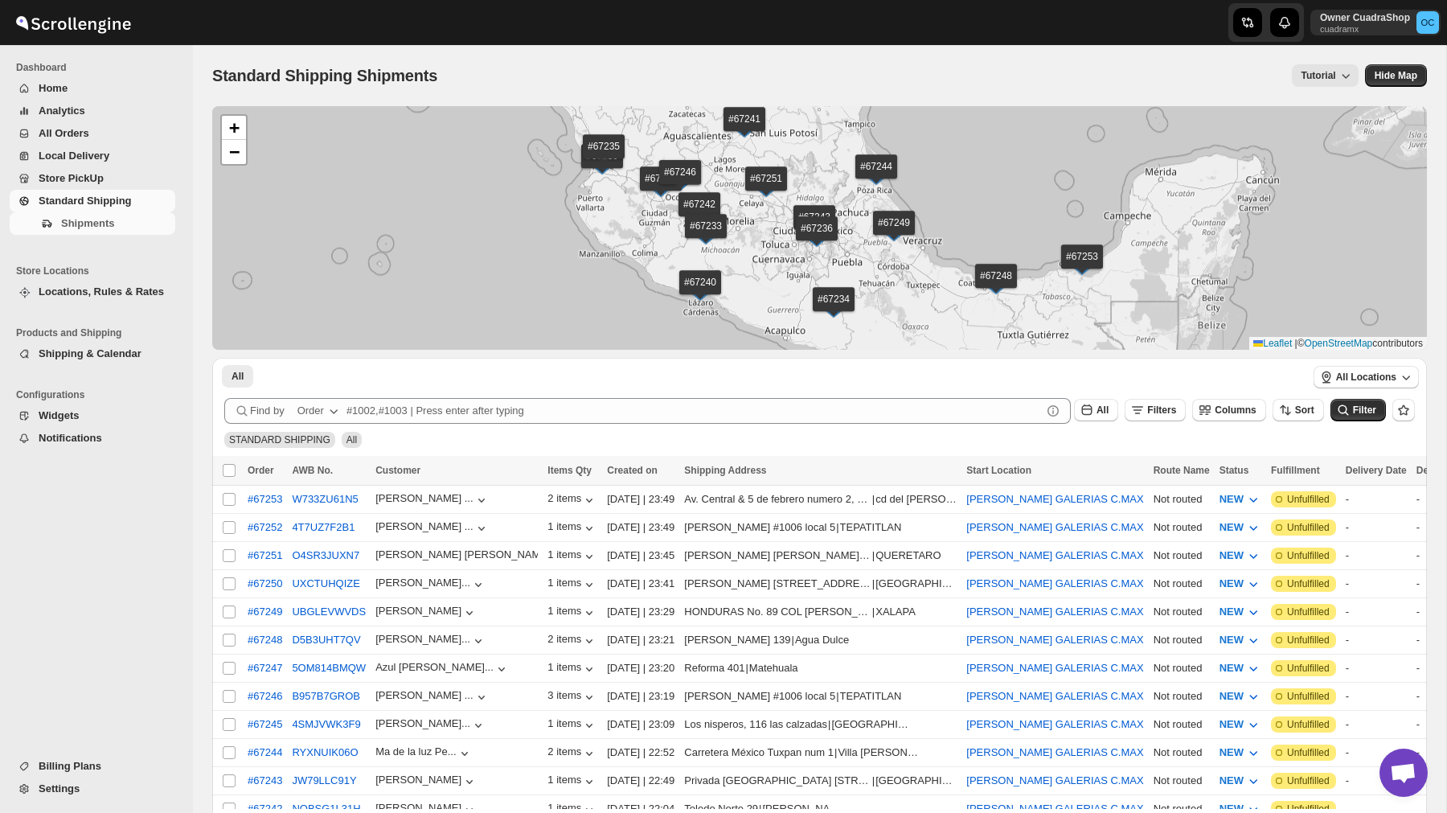
drag, startPoint x: 643, startPoint y: 277, endPoint x: 769, endPoint y: 174, distance: 162.3
click at [770, 174] on div "#67253 #67252 #67251 #67250 #67249 #67248 #67247 #67246 #67245 #67244 #67243 #6…" at bounding box center [819, 228] width 1215 height 244
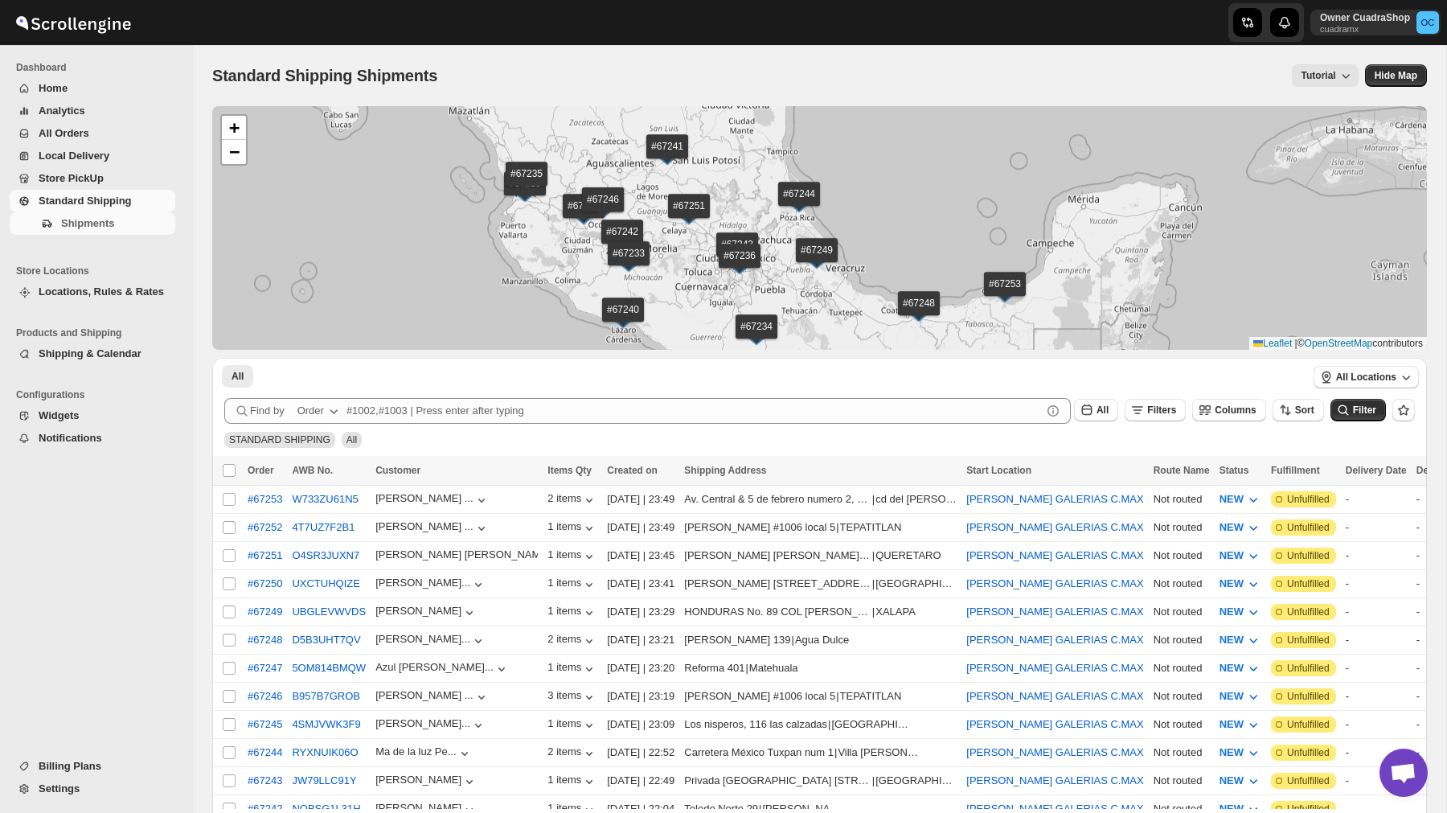
drag, startPoint x: 687, startPoint y: 291, endPoint x: 669, endPoint y: 254, distance: 41.0
click at [669, 254] on div "#67253 #67252 #67251 #67250 #67249 #67248 #67247 #67246 #67245 #67244 #67243 #6…" at bounding box center [819, 228] width 1215 height 244
